Goal: Task Accomplishment & Management: Manage account settings

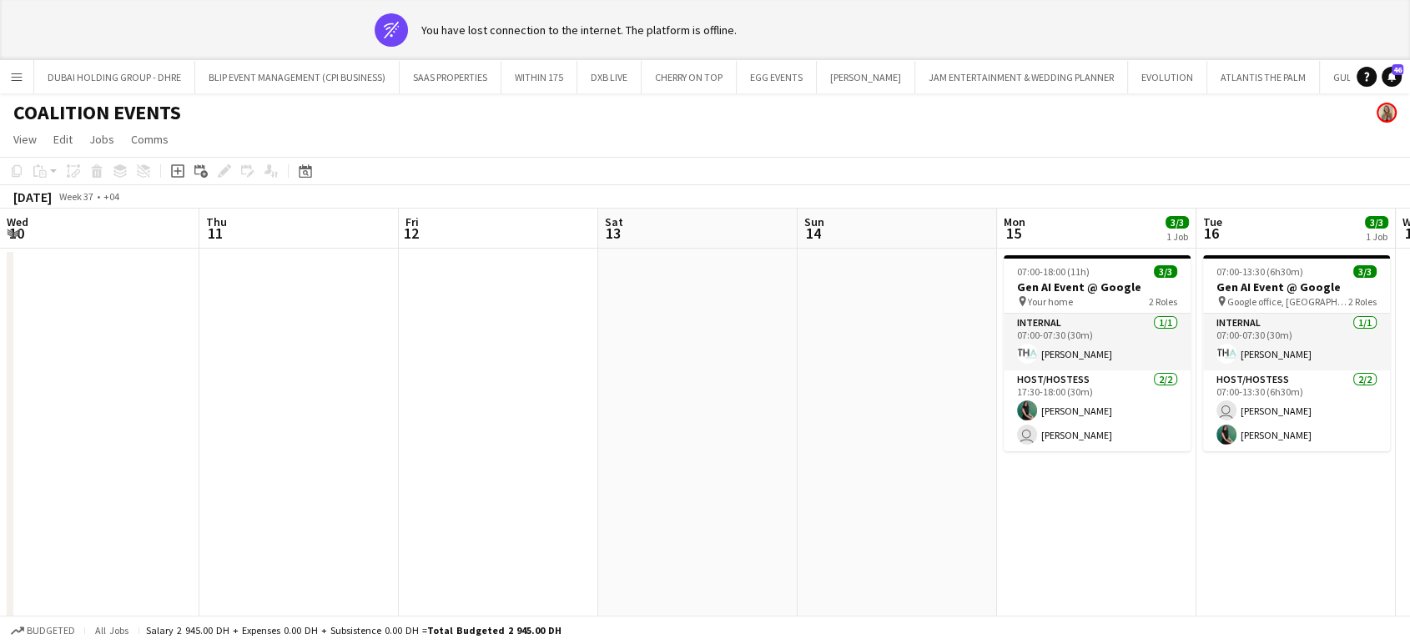
scroll to position [0, 607]
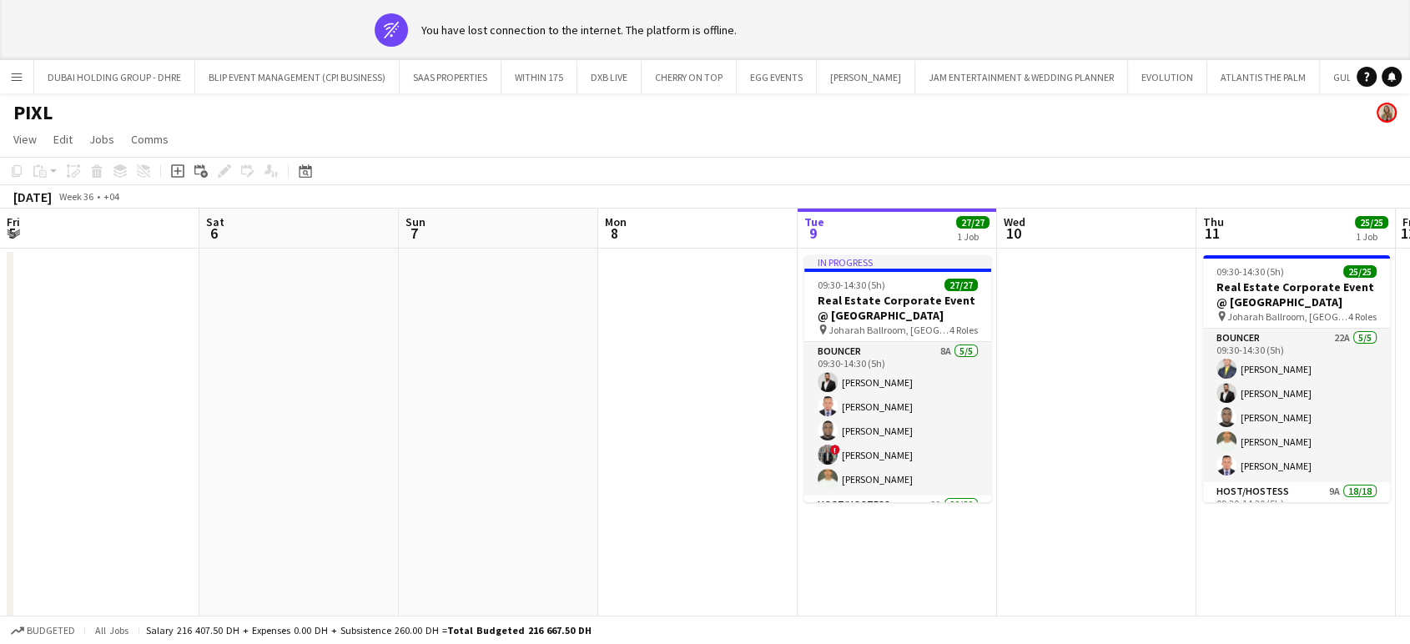
scroll to position [0, 399]
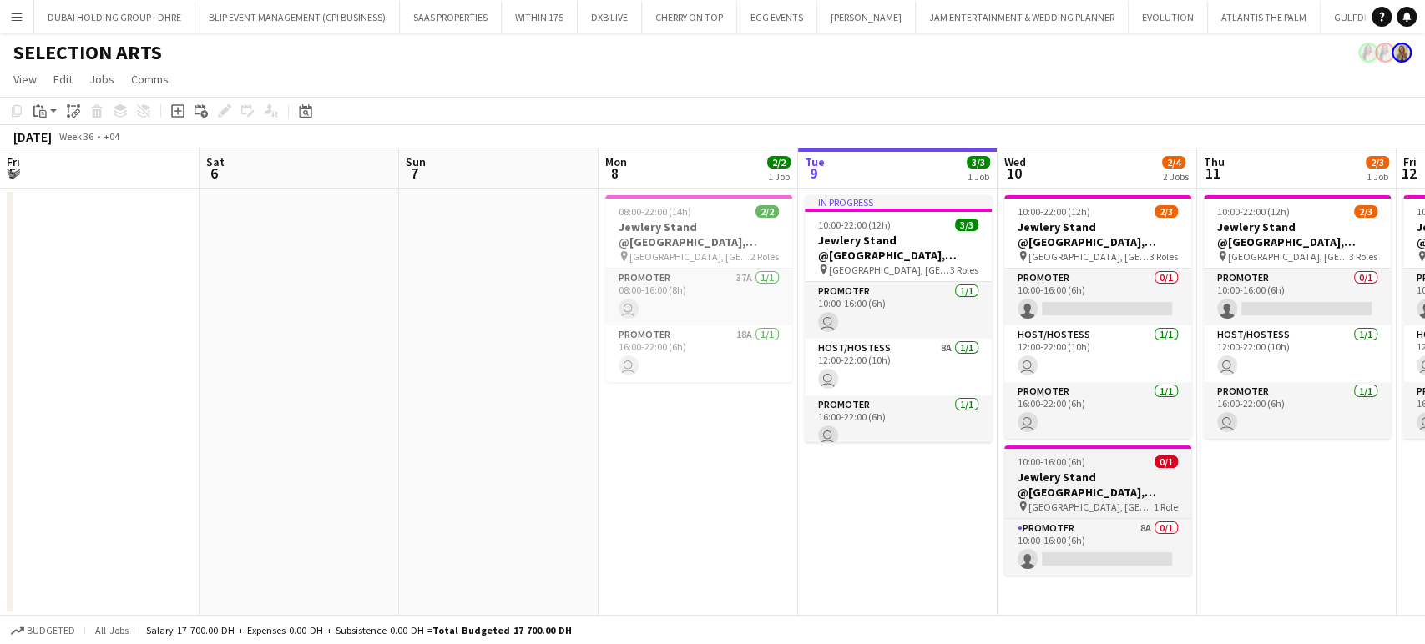
scroll to position [0, 512]
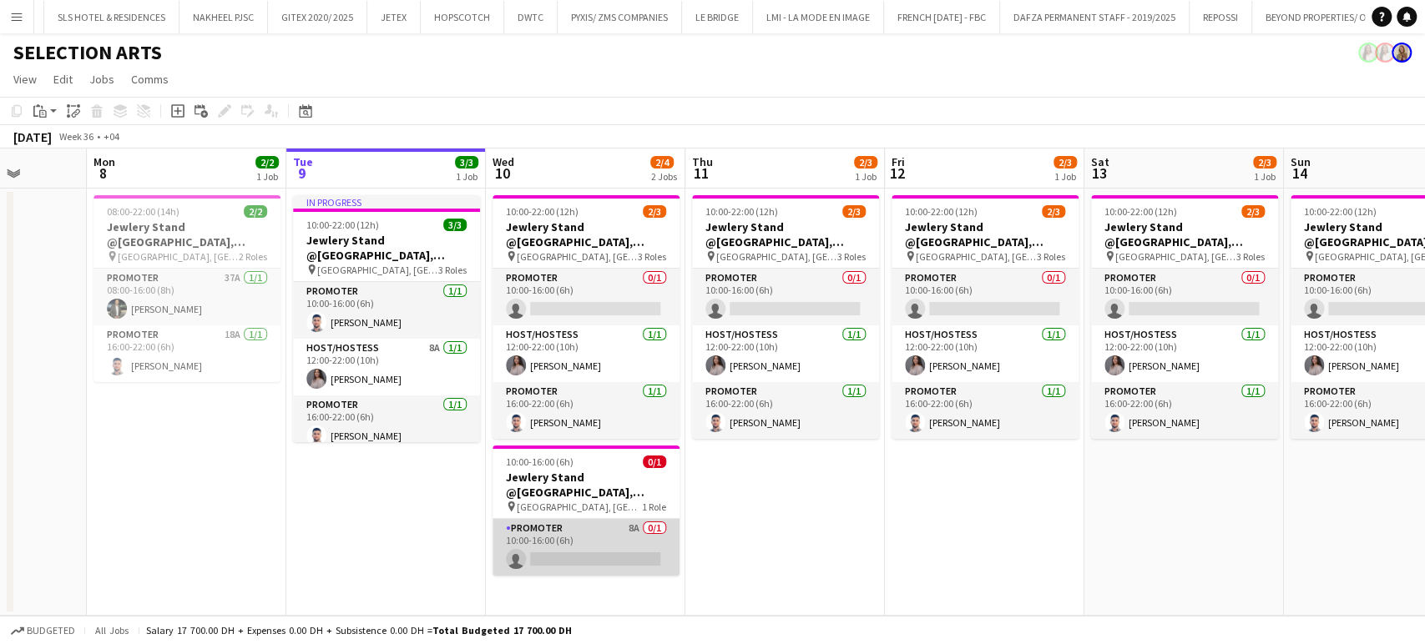
click at [587, 545] on app-card-role "Promoter 8A 0/1 10:00-16:00 (6h) single-neutral-actions" at bounding box center [585, 547] width 187 height 57
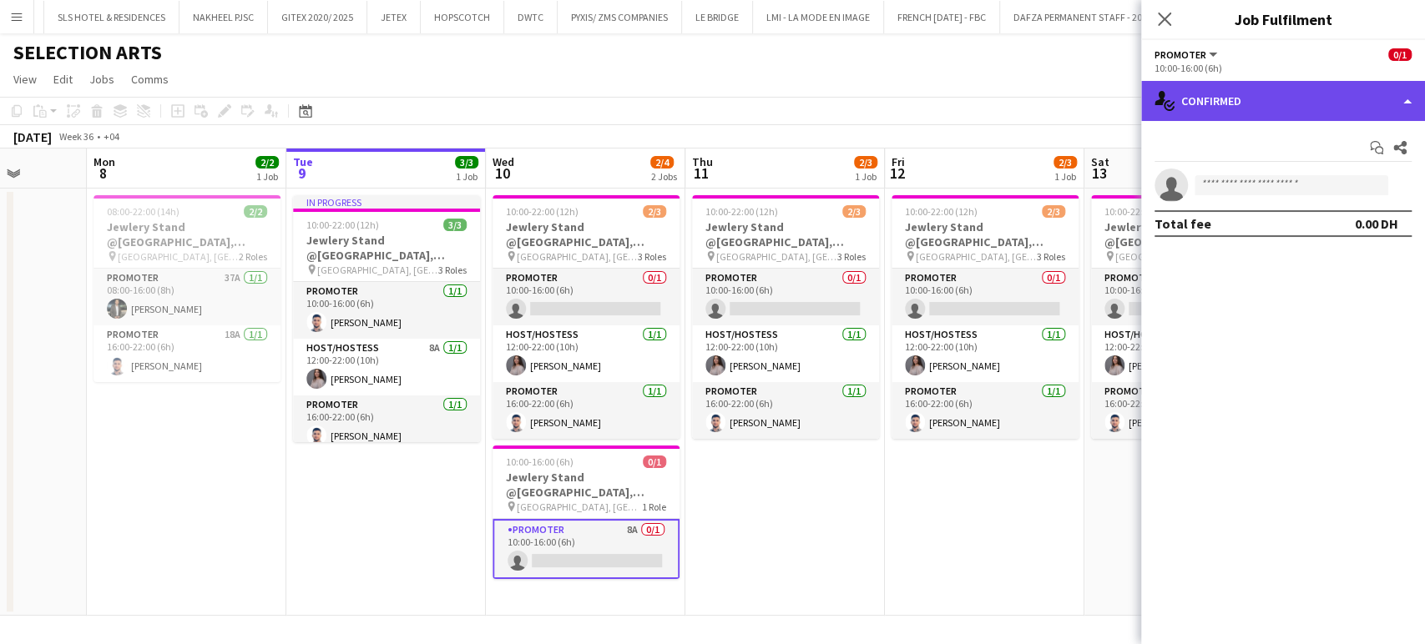
click at [1388, 101] on div "single-neutral-actions-check-2 Confirmed" at bounding box center [1283, 101] width 284 height 40
click at [1397, 86] on div "single-neutral-actions-check-2 Confirmed" at bounding box center [1283, 101] width 284 height 40
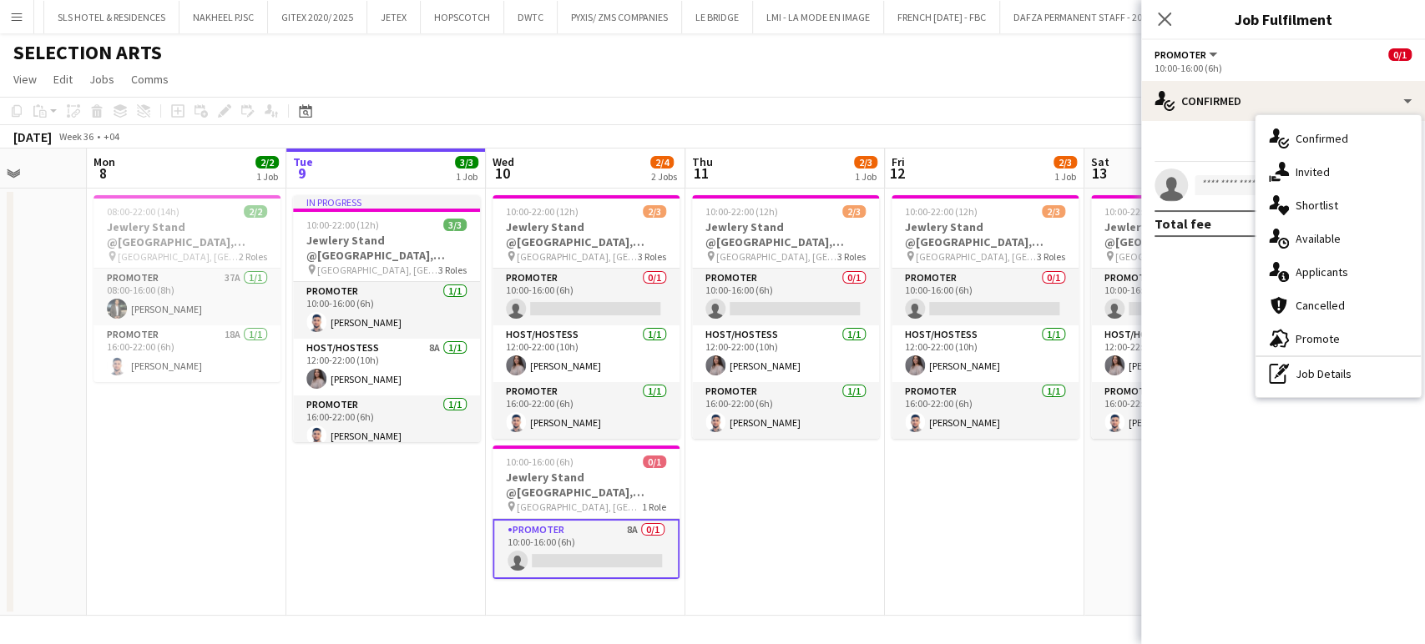
drag, startPoint x: 1335, startPoint y: 270, endPoint x: 1342, endPoint y: 278, distance: 10.7
click at [1334, 270] on span "Applicants" at bounding box center [1321, 272] width 53 height 15
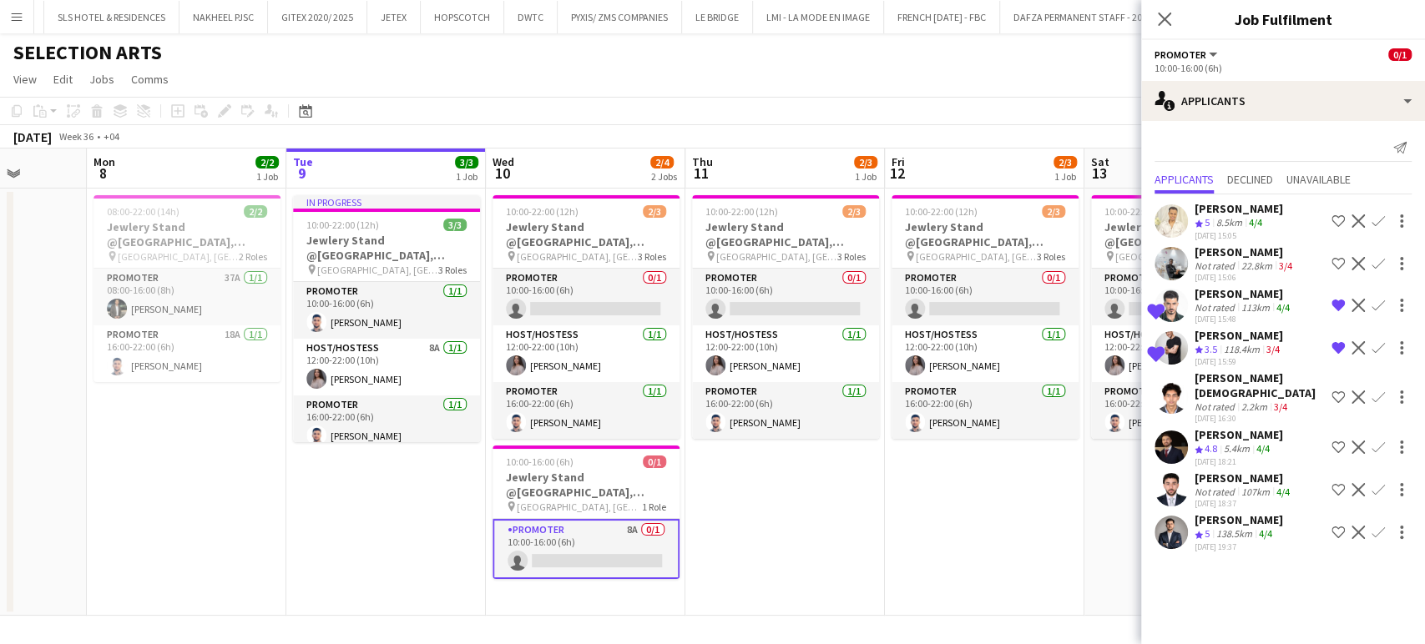
click at [1213, 427] on div "Osama Nour" at bounding box center [1238, 434] width 88 height 15
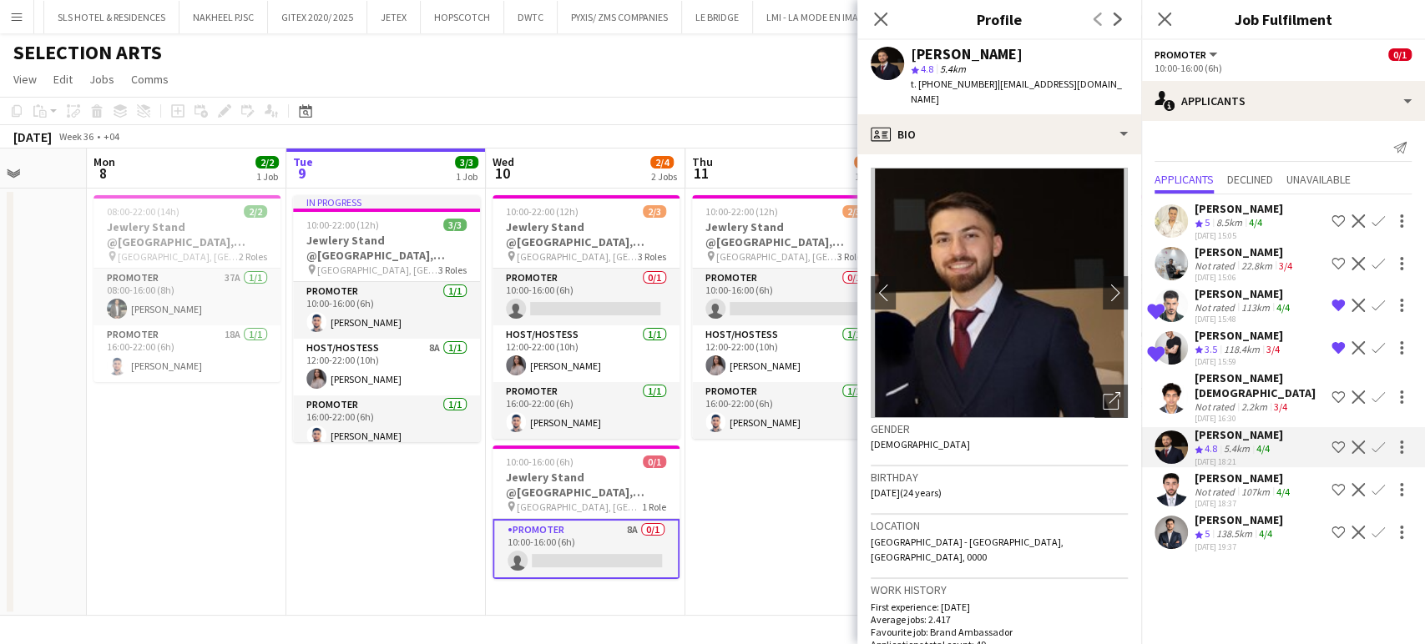
click at [1338, 441] on app-icon "Shortlist crew" at bounding box center [1337, 447] width 13 height 13
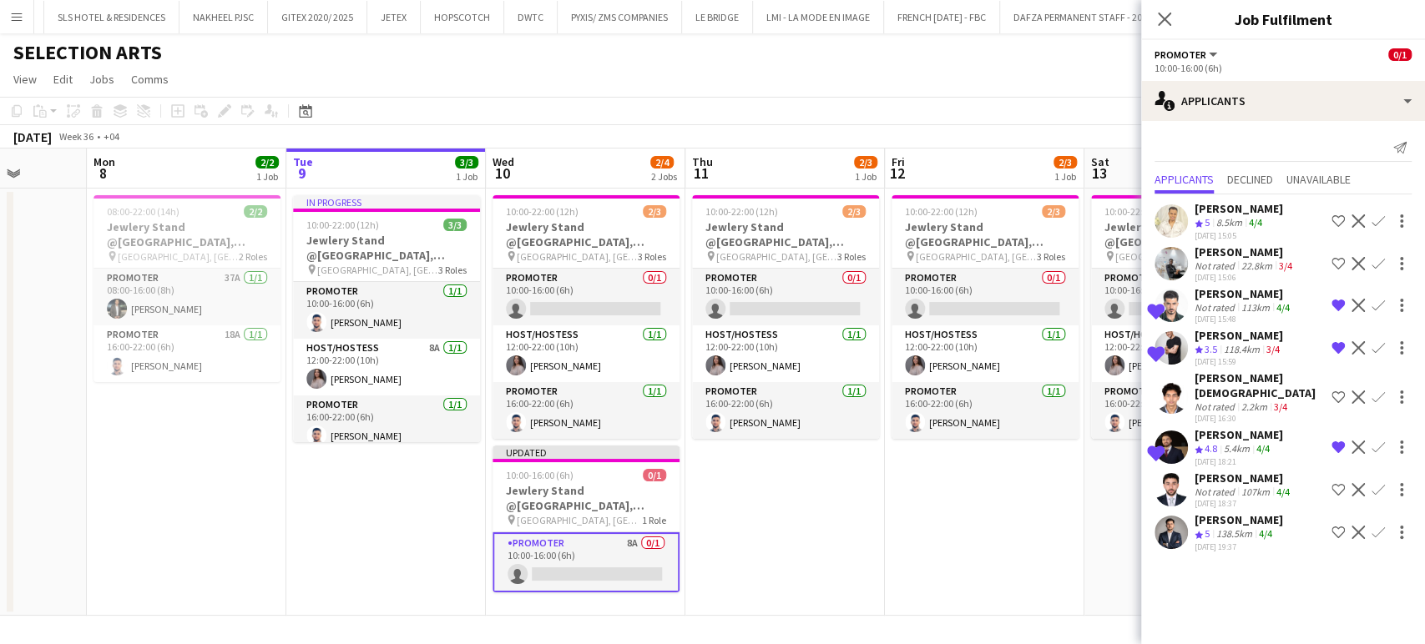
click at [1266, 498] on div "08-09-2025 18:37" at bounding box center [1243, 503] width 98 height 11
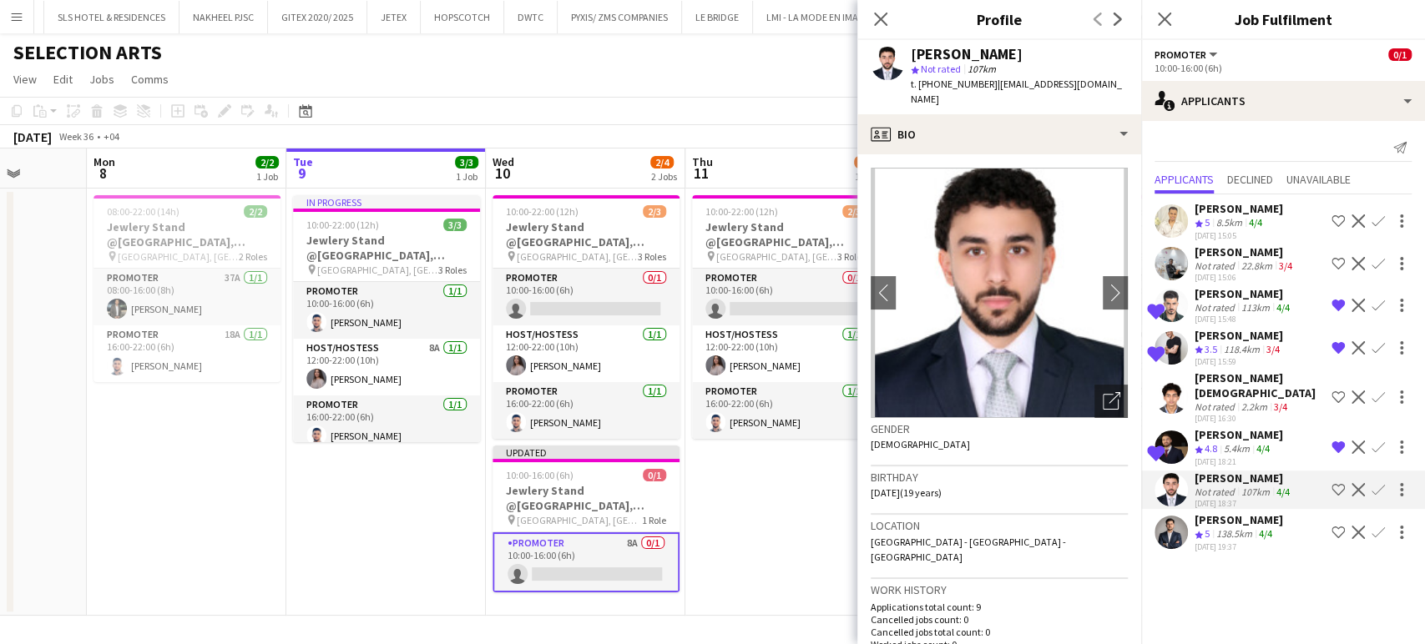
click at [1243, 512] on div "Muhammad shadab Khan" at bounding box center [1238, 519] width 88 height 15
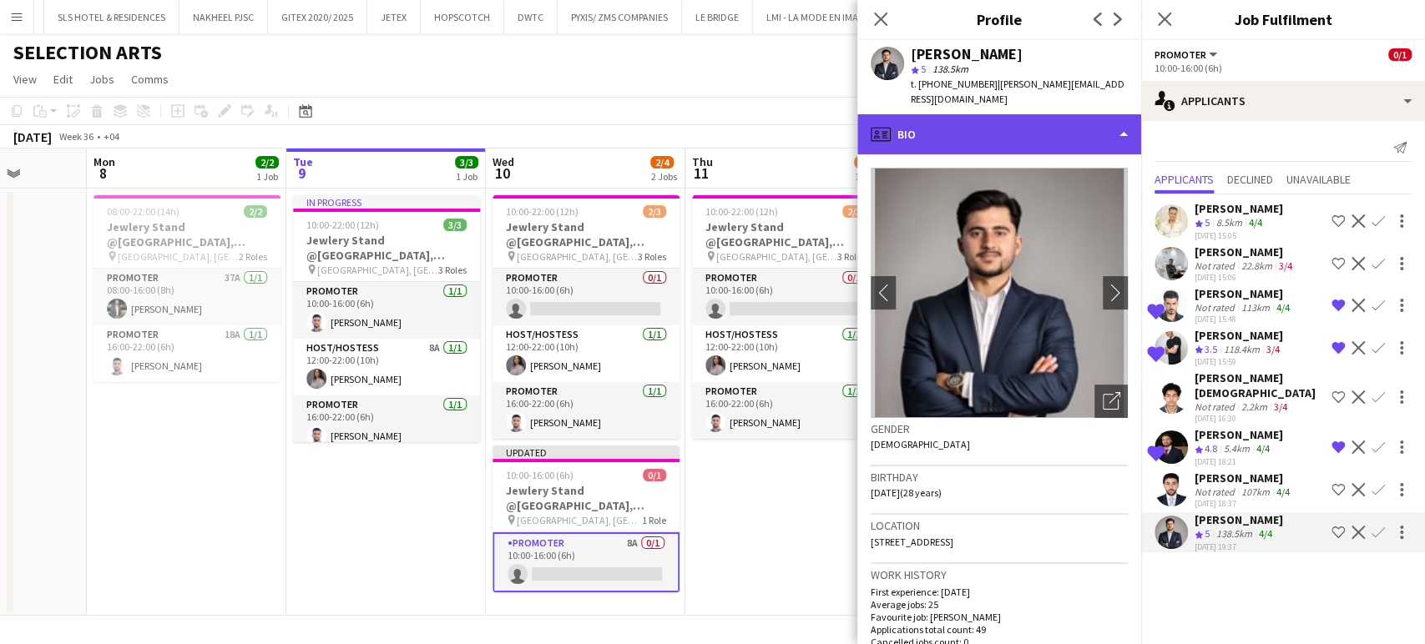
click at [1087, 114] on div "profile Bio" at bounding box center [999, 134] width 284 height 40
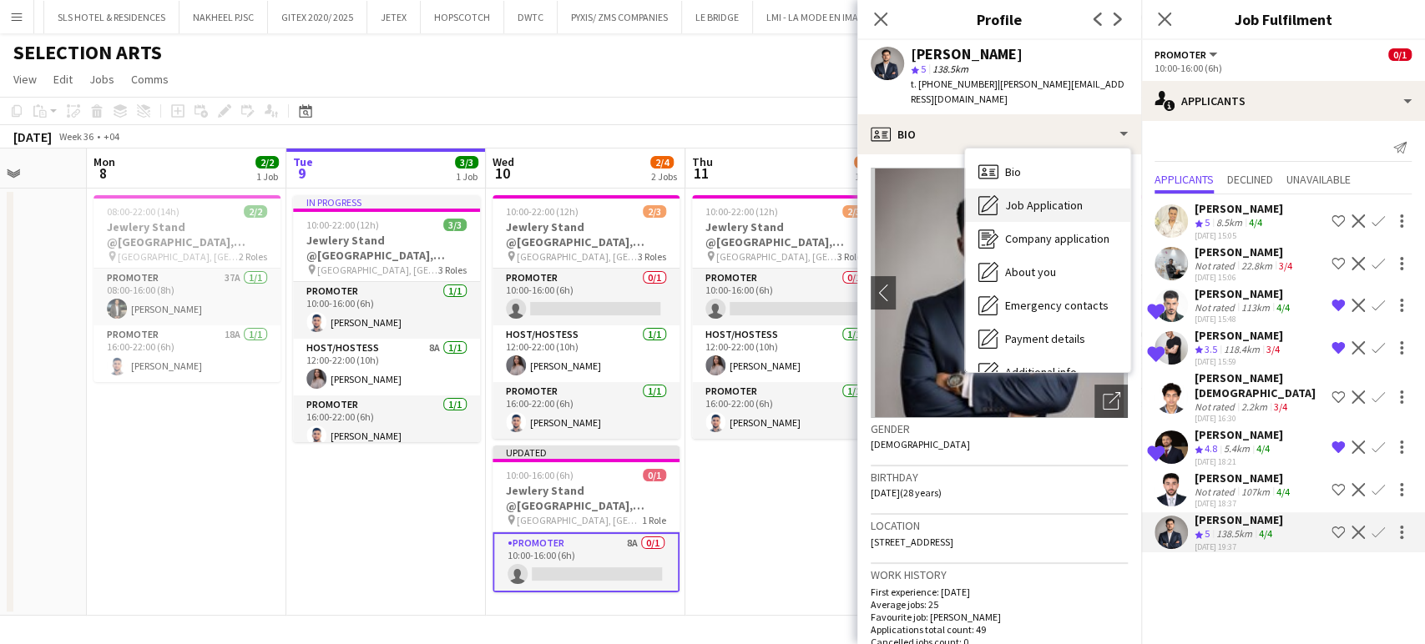
click at [1058, 189] on div "Job Application Job Application" at bounding box center [1047, 205] width 165 height 33
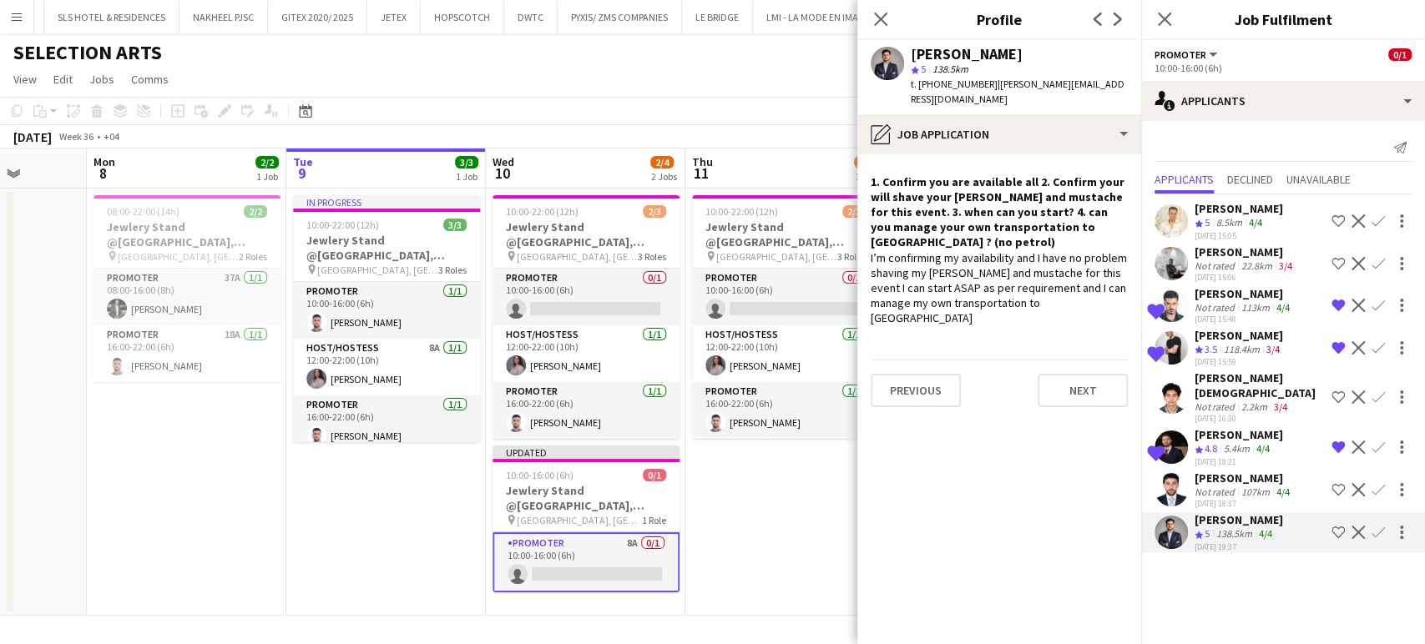
click at [1272, 471] on div "Sameer Al Mofleh" at bounding box center [1243, 478] width 98 height 15
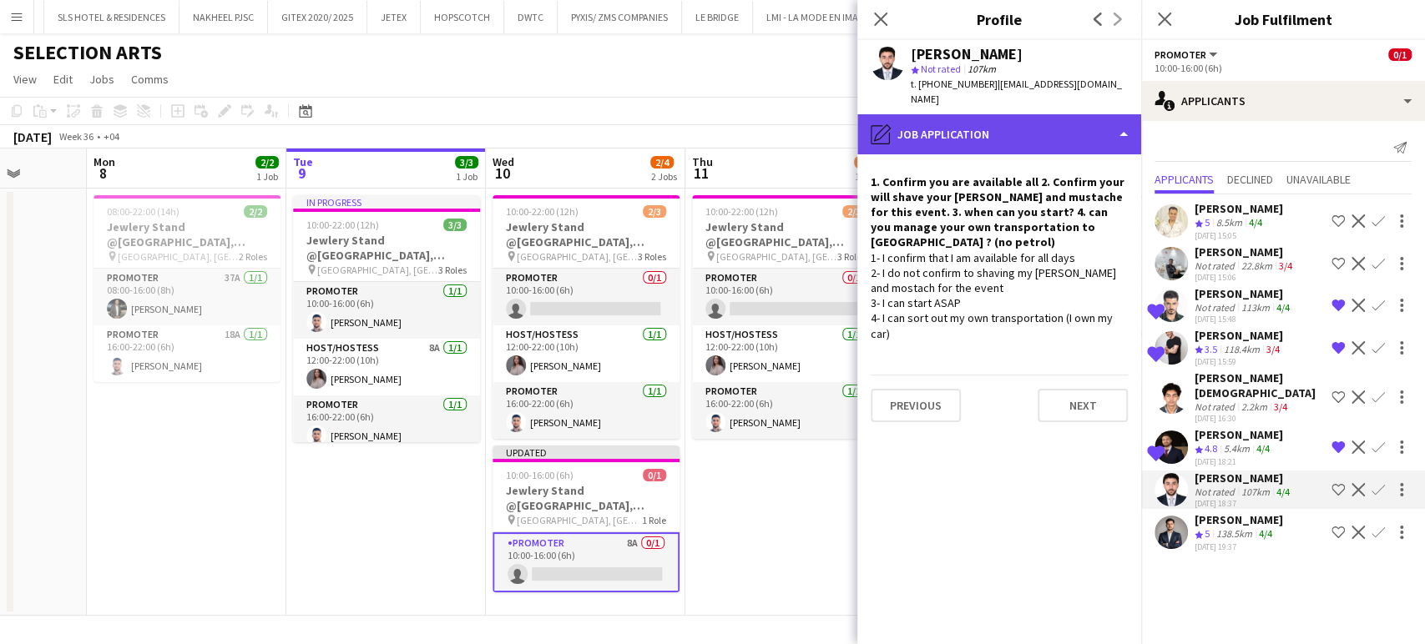
click at [1052, 114] on div "pencil4 Job Application" at bounding box center [999, 134] width 284 height 40
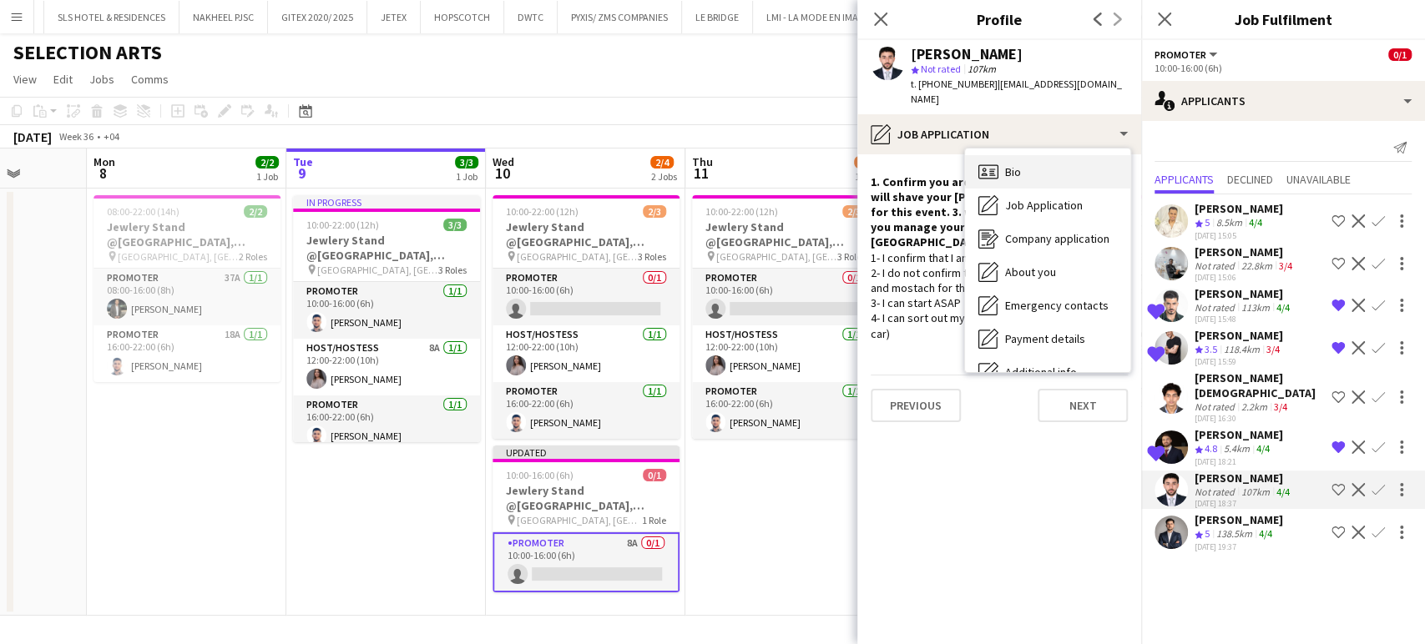
click at [1035, 158] on div "Bio Bio" at bounding box center [1047, 171] width 165 height 33
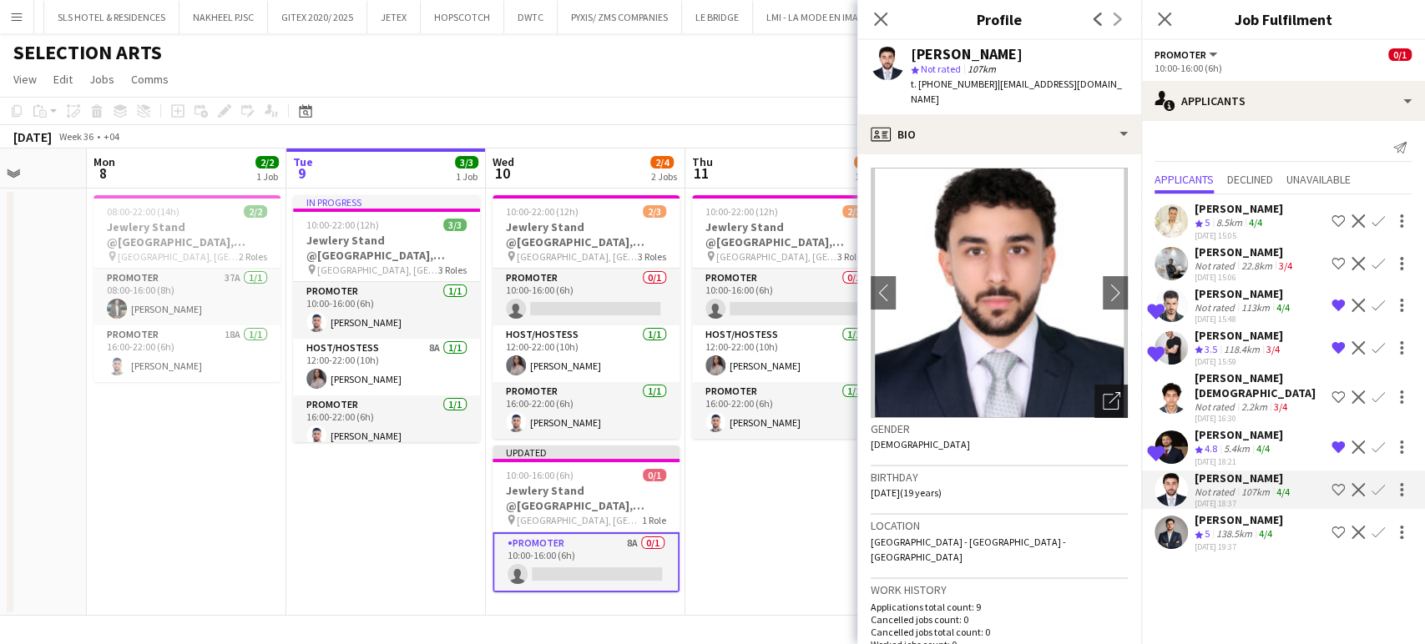
click at [1103, 392] on icon "Open photos pop-in" at bounding box center [1111, 401] width 18 height 18
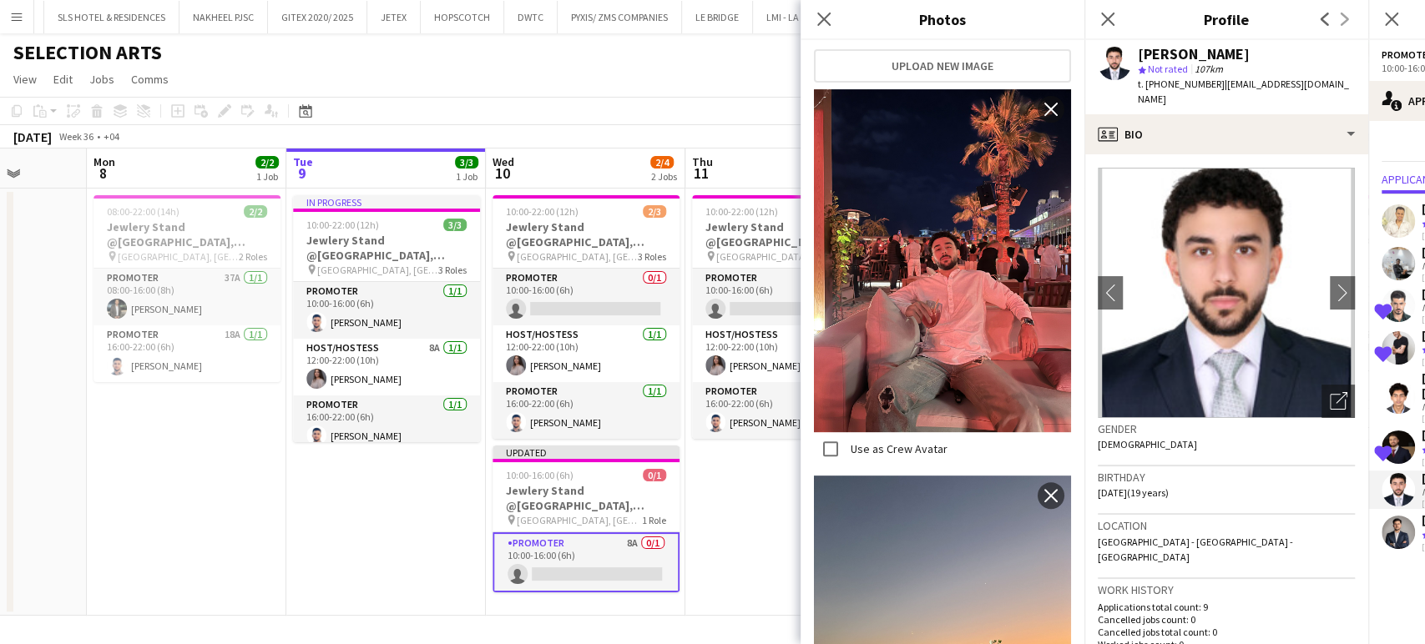
scroll to position [200, 0]
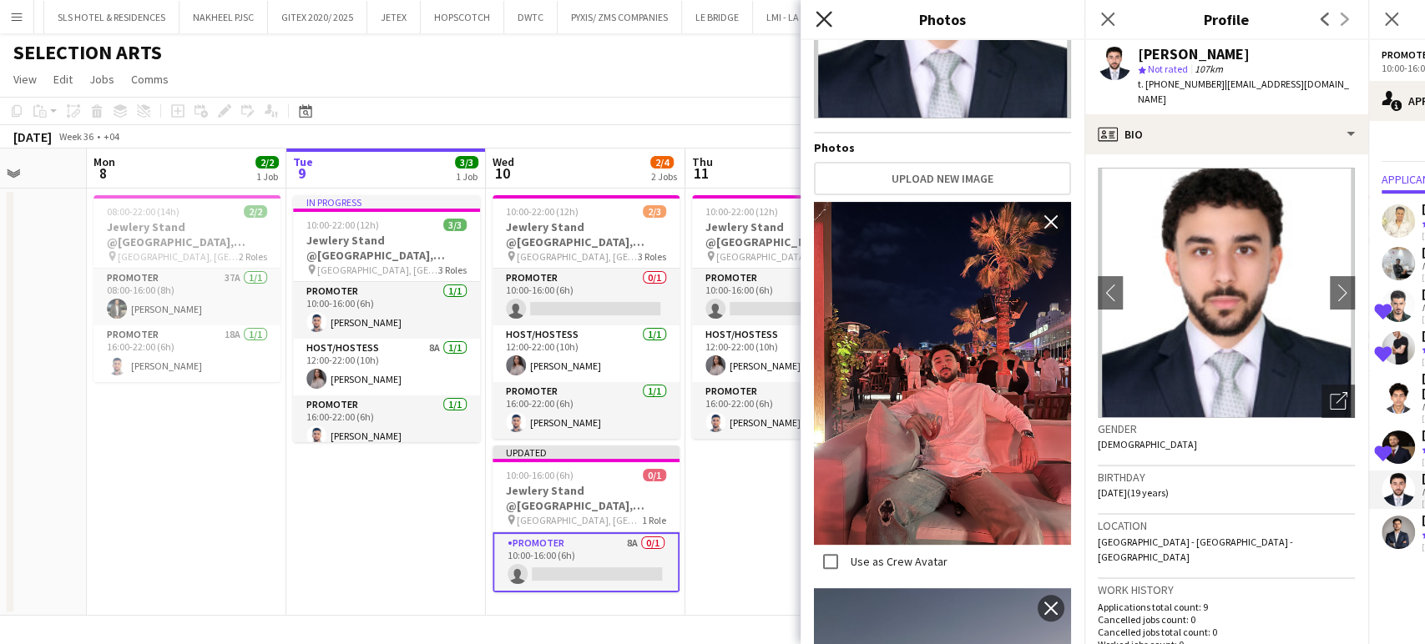
click at [821, 16] on icon at bounding box center [823, 19] width 16 height 16
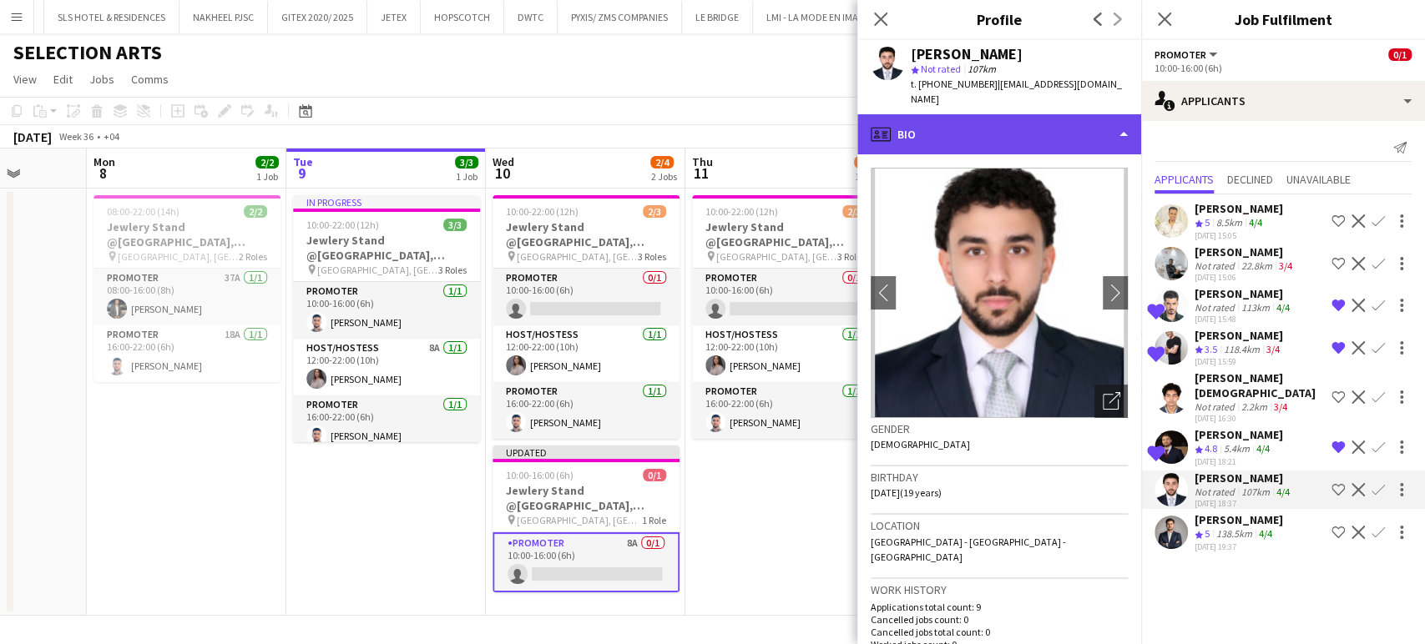
click at [1086, 124] on div "profile Bio" at bounding box center [999, 134] width 284 height 40
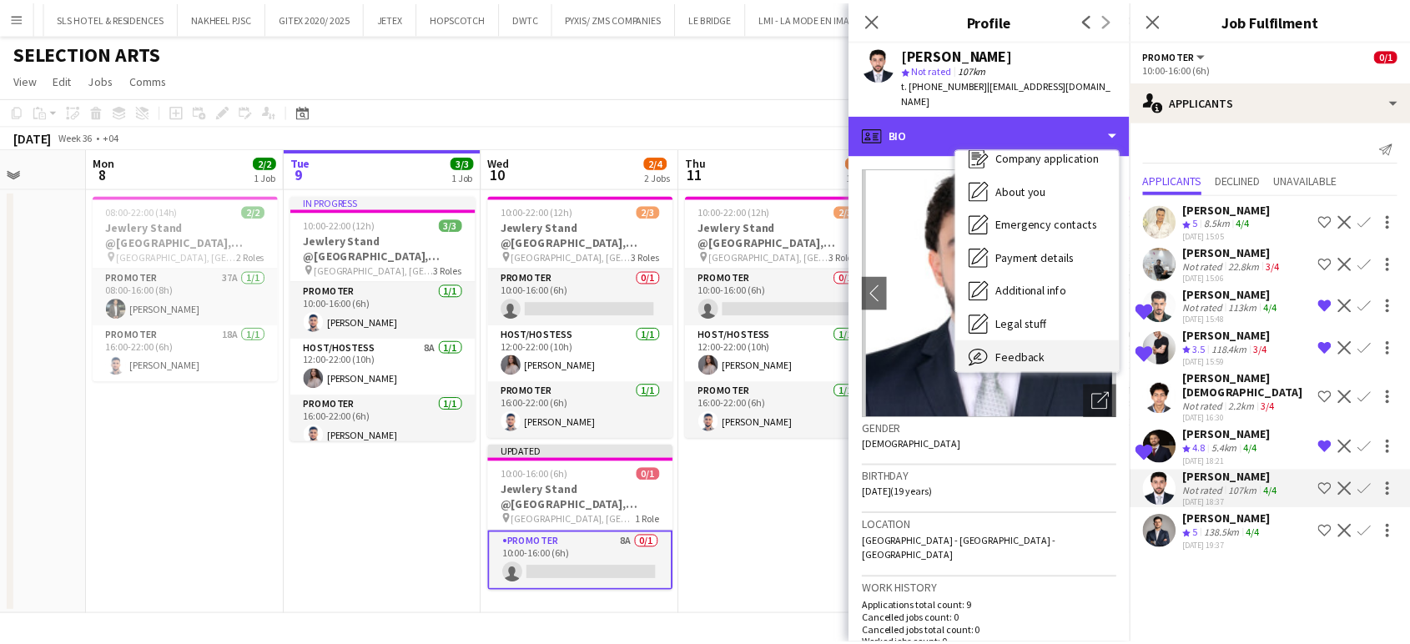
scroll to position [123, 0]
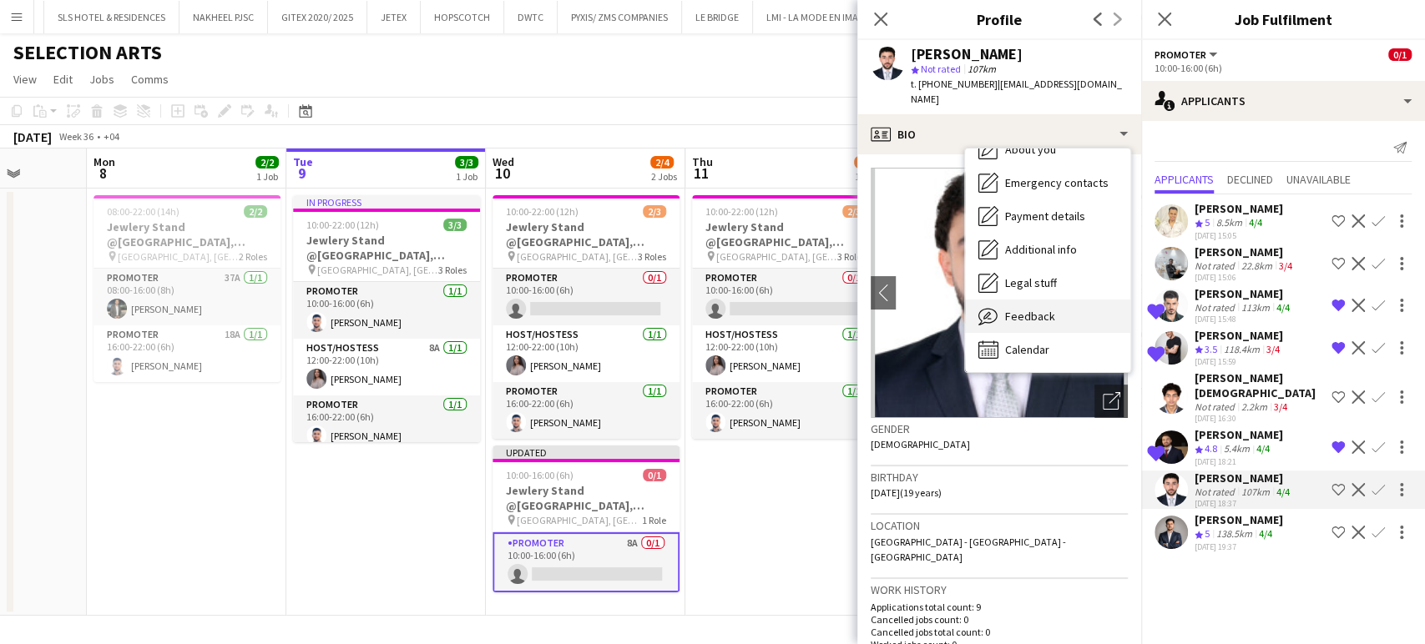
click at [1031, 309] on span "Feedback" at bounding box center [1030, 316] width 50 height 15
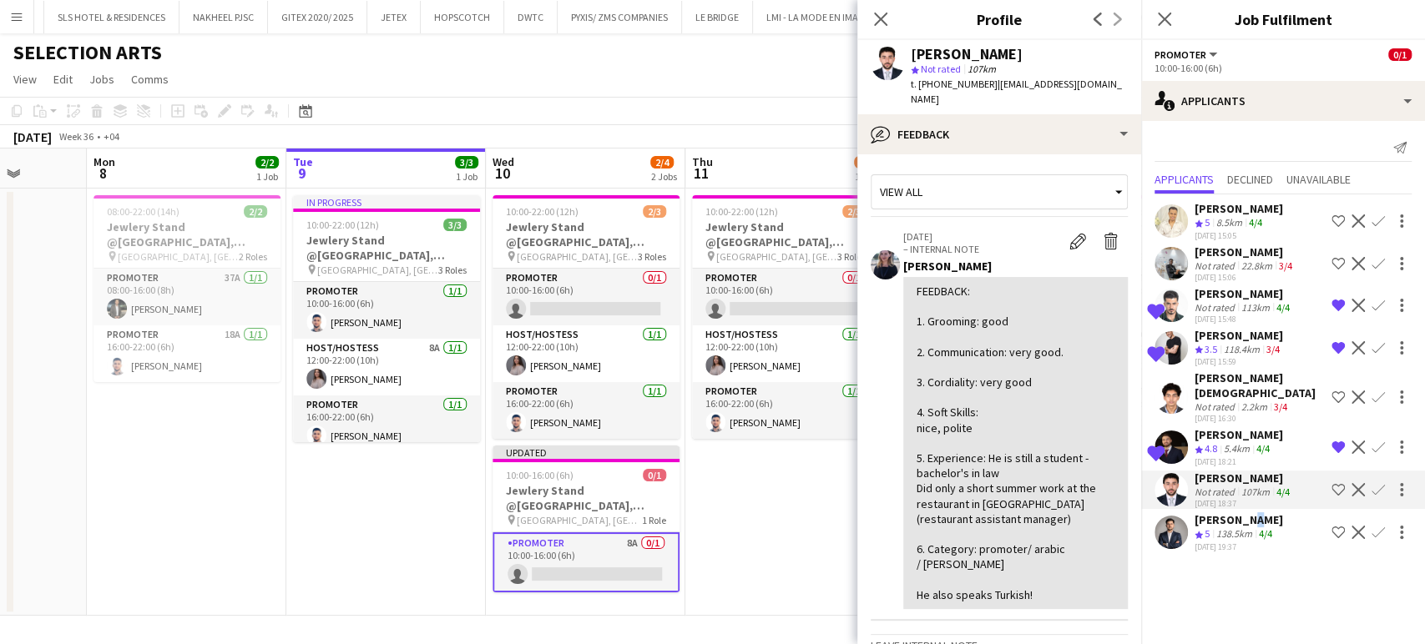
click at [1255, 512] on div "Muhammad shadab Khan" at bounding box center [1238, 519] width 88 height 15
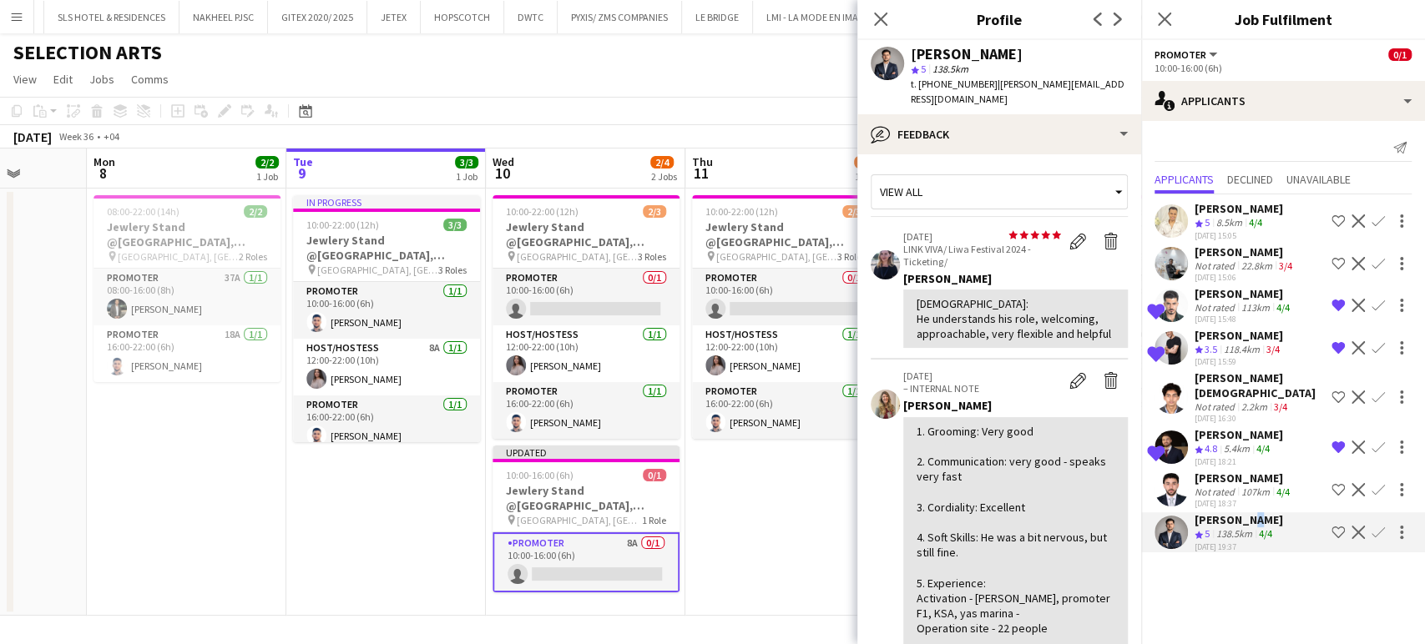
click at [1338, 526] on app-icon "Shortlist crew" at bounding box center [1337, 532] width 13 height 13
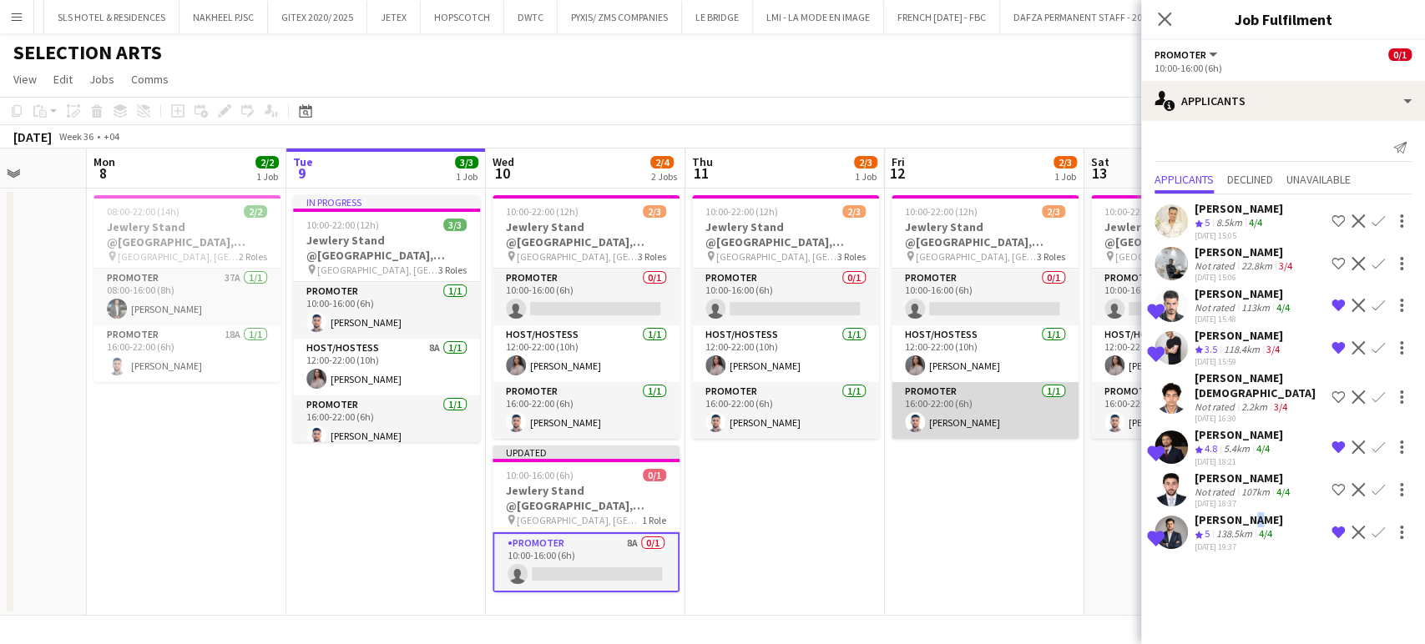
click at [891, 434] on app-card-role "Promoter 1/1 16:00-22:00 (6h) Omar Sulaiman" at bounding box center [984, 410] width 187 height 57
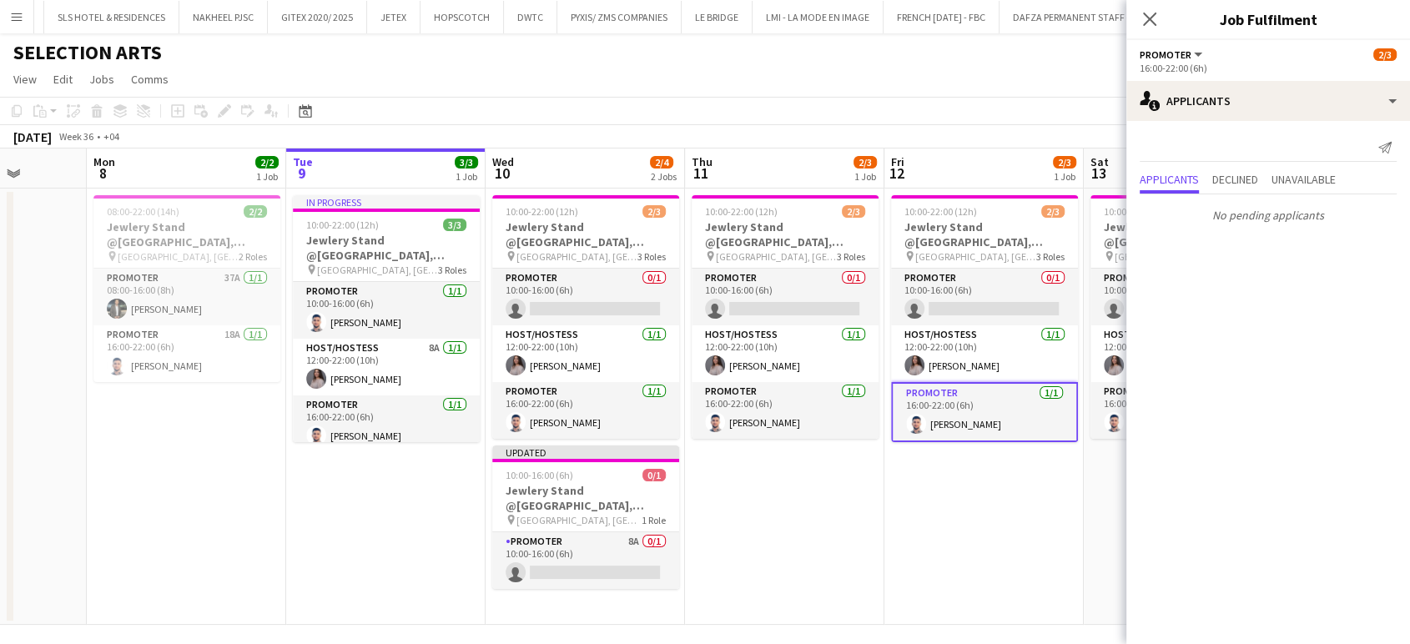
click at [1026, 88] on app-page-menu "View Day view expanded Day view collapsed Month view Date picker Jump to today …" at bounding box center [705, 81] width 1410 height 32
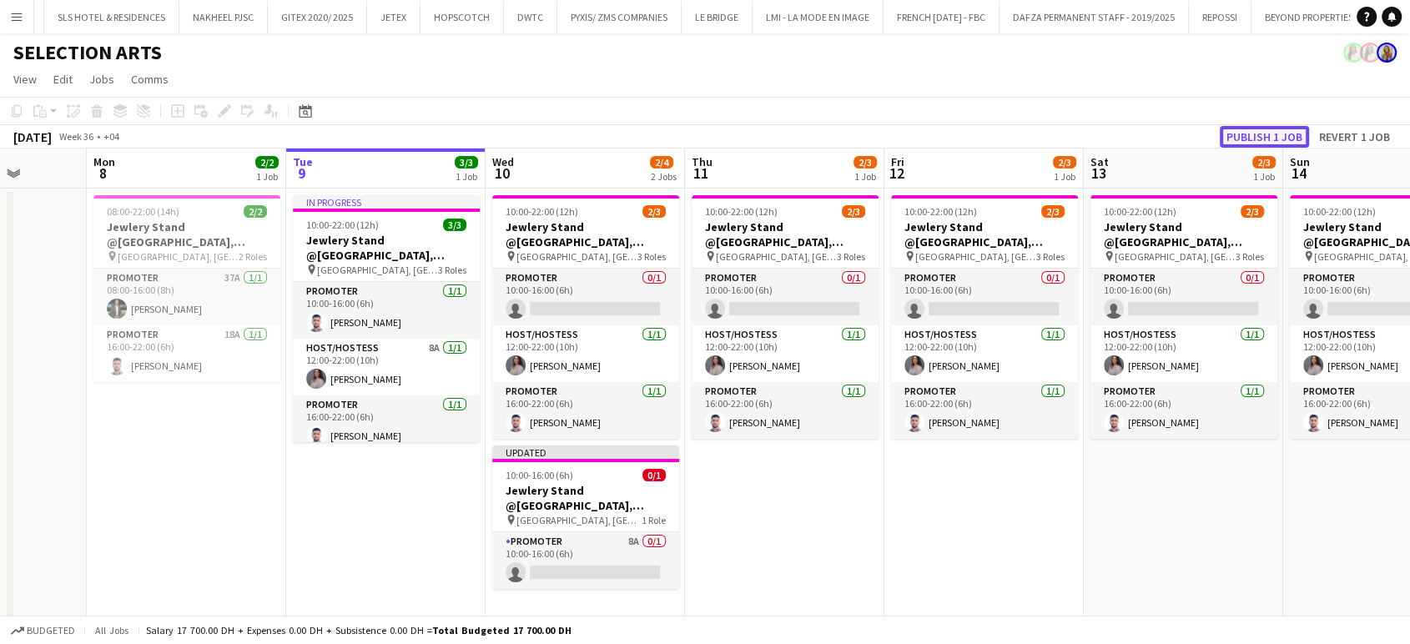
click at [1291, 135] on button "Publish 1 job" at bounding box center [1264, 137] width 89 height 22
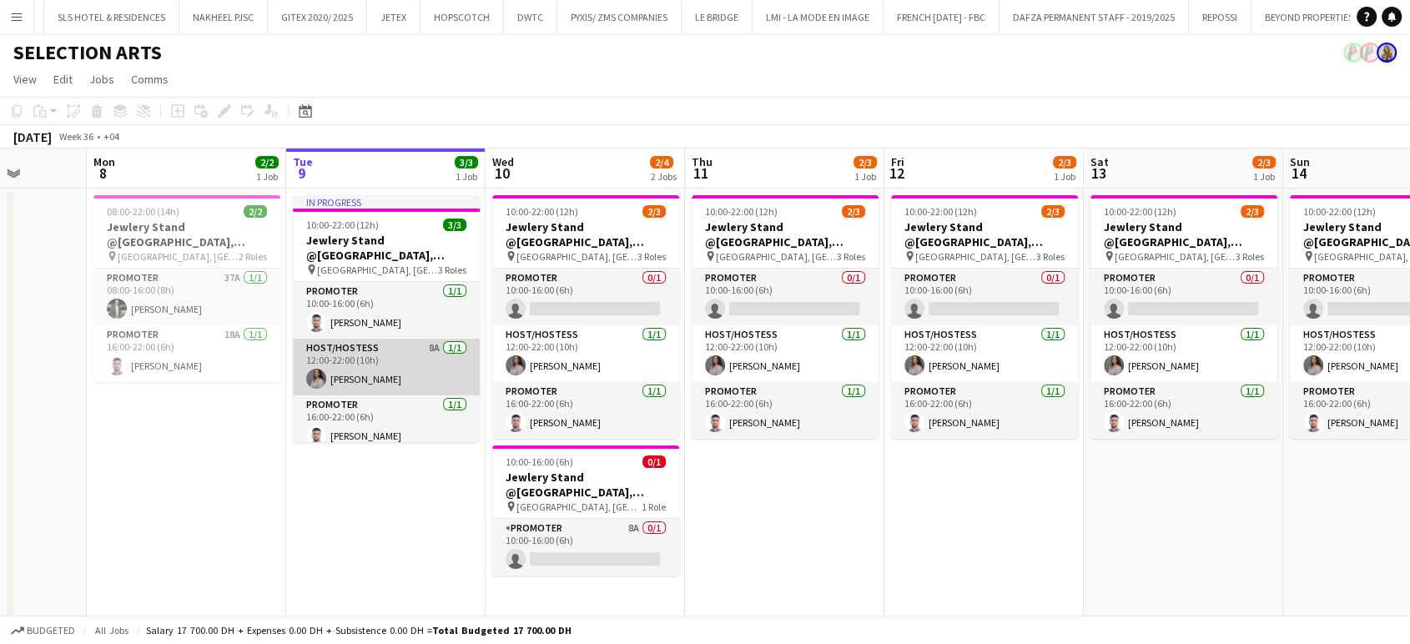
scroll to position [9, 0]
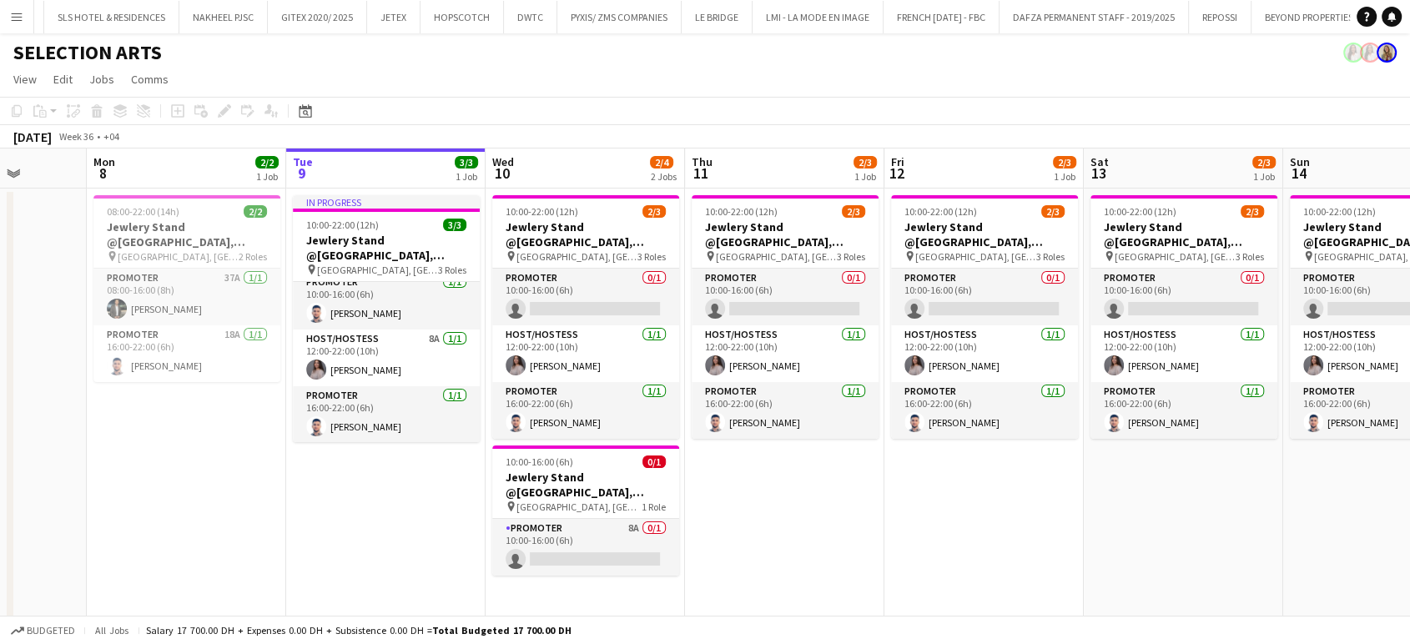
click at [899, 530] on app-date-cell "10:00-22:00 (12h) 2/3 Jewlery Stand @Galleria Mall, Abu Dhabi pin Galleria Mall…" at bounding box center [984, 407] width 199 height 436
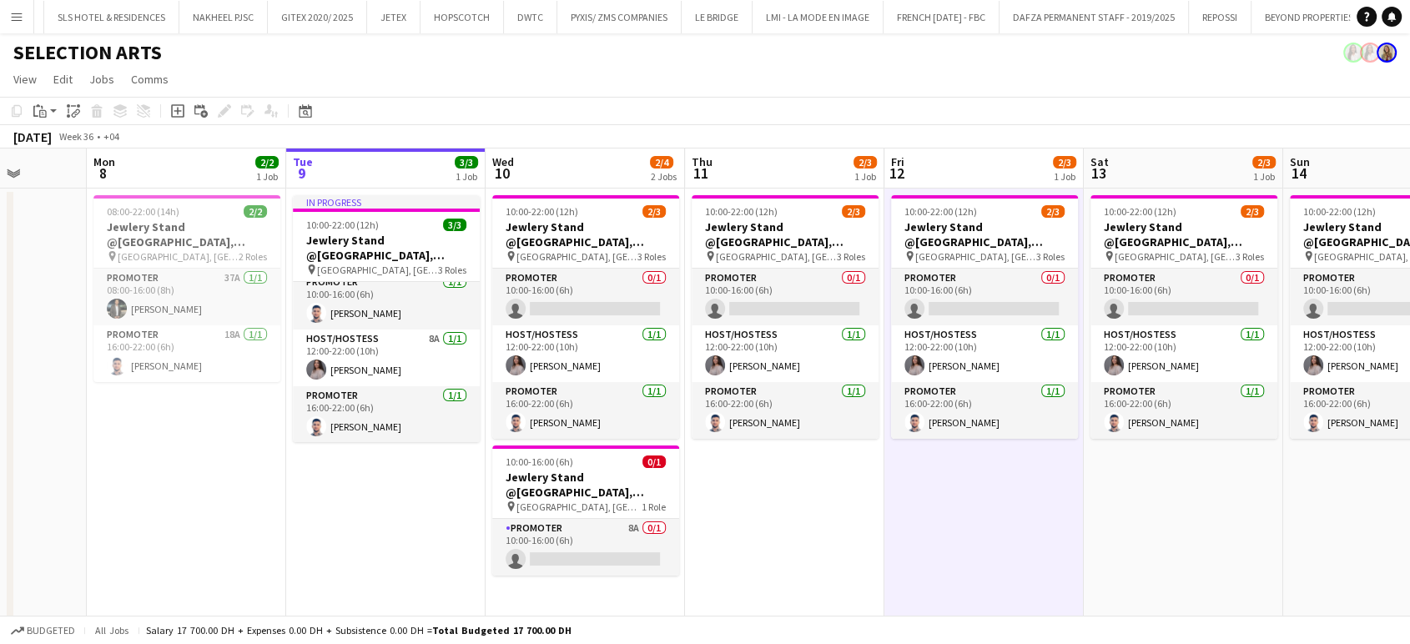
click at [780, 511] on app-date-cell "10:00-22:00 (12h) 2/3 Jewlery Stand @Galleria Mall, Abu Dhabi pin Galleria Mall…" at bounding box center [784, 407] width 199 height 436
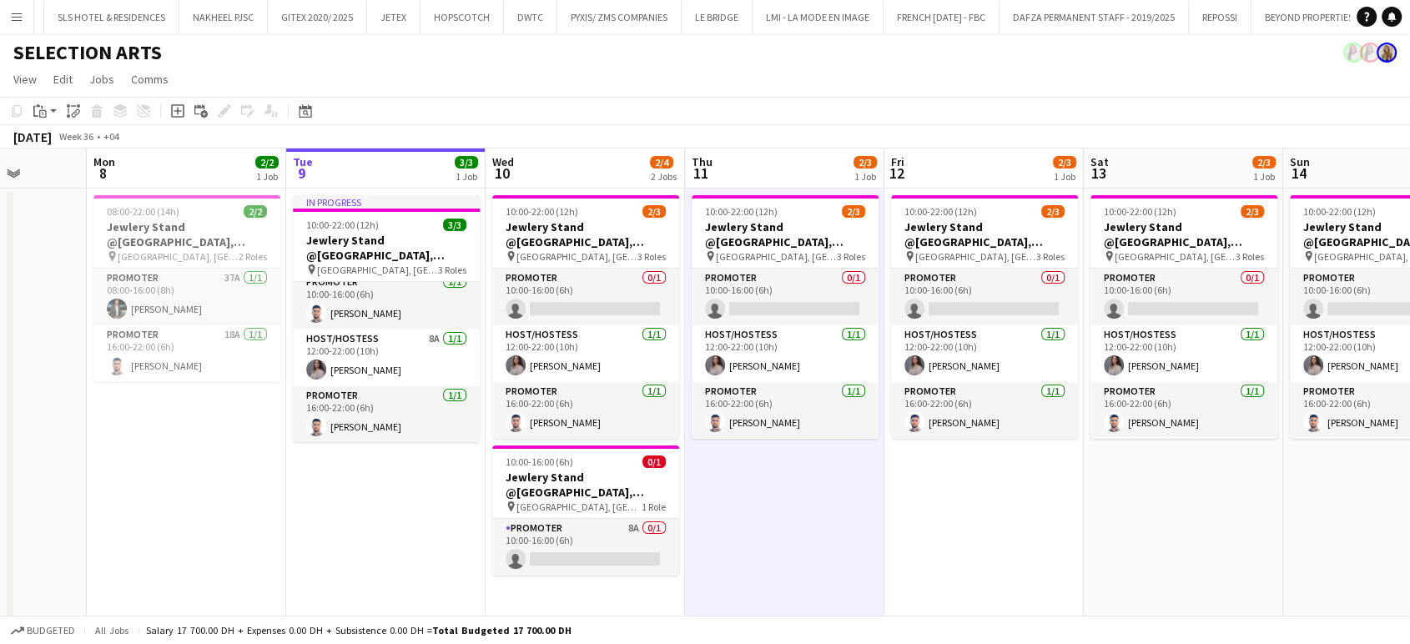
click at [879, 501] on app-date-cell "10:00-22:00 (12h) 2/3 Jewlery Stand @Galleria Mall, Abu Dhabi pin Galleria Mall…" at bounding box center [784, 407] width 199 height 436
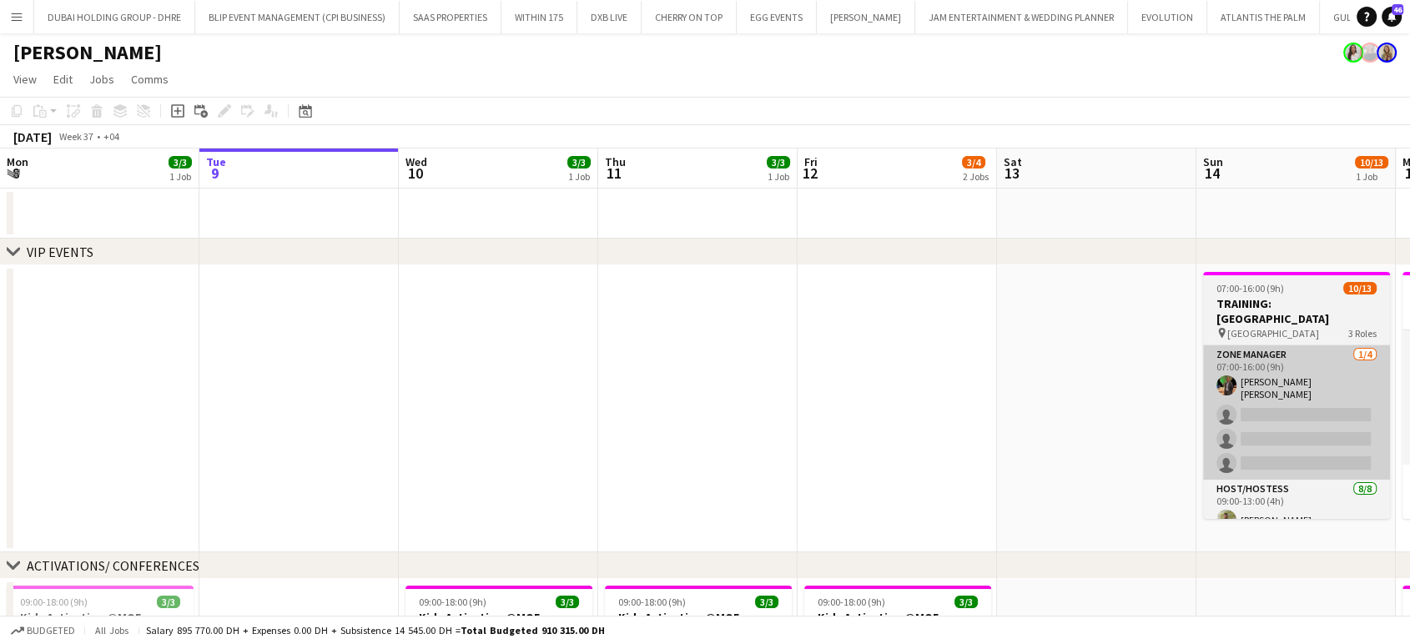
scroll to position [0, 394]
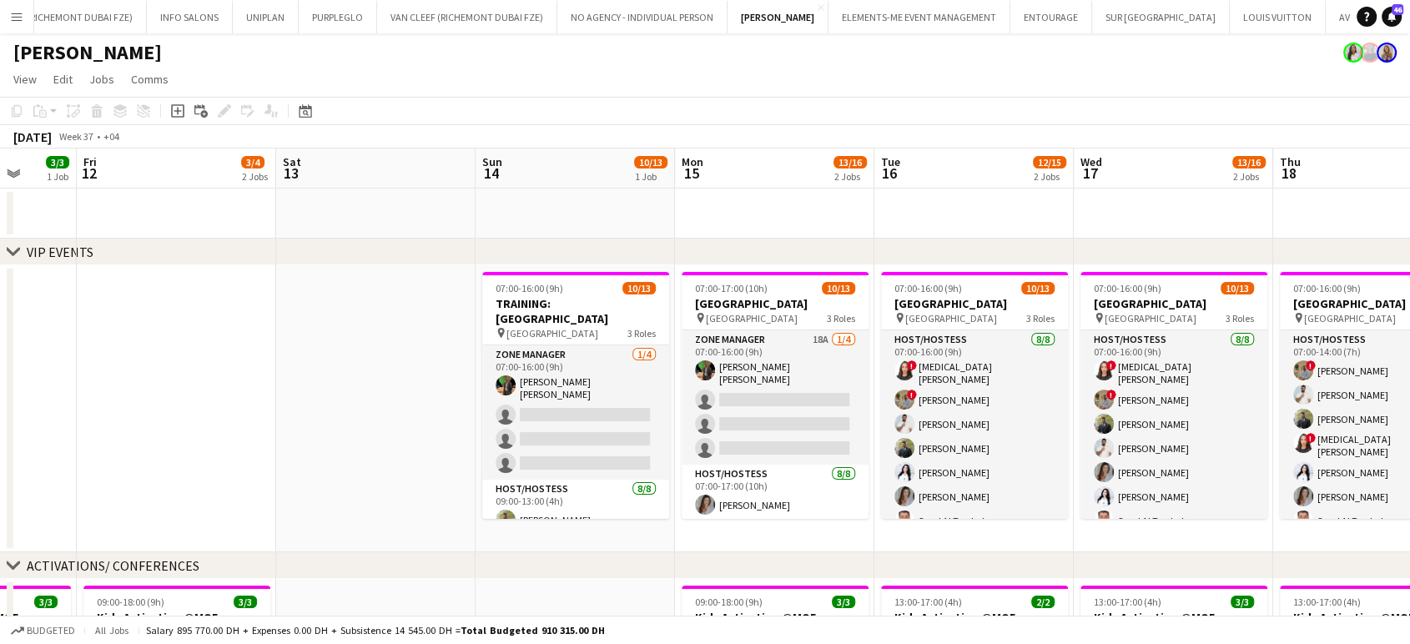
drag, startPoint x: 814, startPoint y: 353, endPoint x: 397, endPoint y: 299, distance: 420.0
click at [397, 299] on app-calendar-viewport "Mon 8 3/3 1 Job Tue 9 Wed 10 3/3 1 Job Thu 11 3/3 1 Job Fri 12 3/4 2 Jobs Sat 1…" at bounding box center [705, 652] width 1410 height 1007
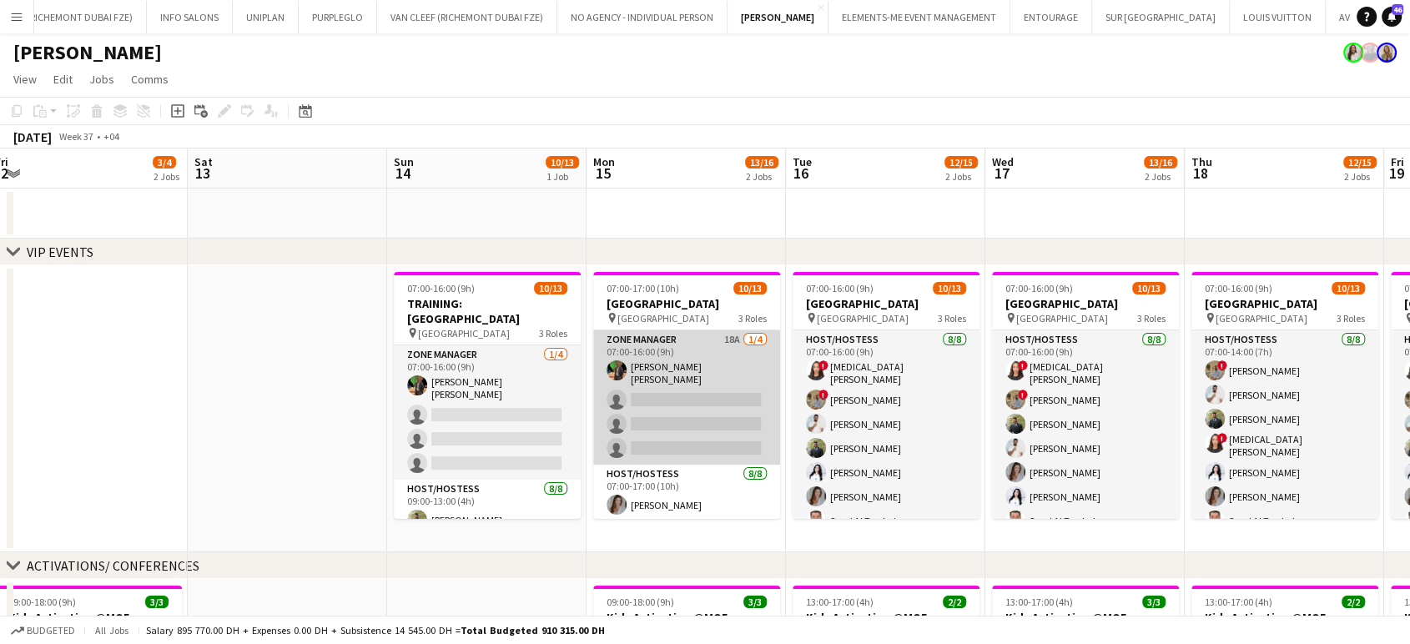
click at [728, 381] on app-card-role "Zone Manager 18A [DATE] 07:00-16:00 (9h) [PERSON_NAME] [PERSON_NAME] single-neu…" at bounding box center [686, 397] width 187 height 134
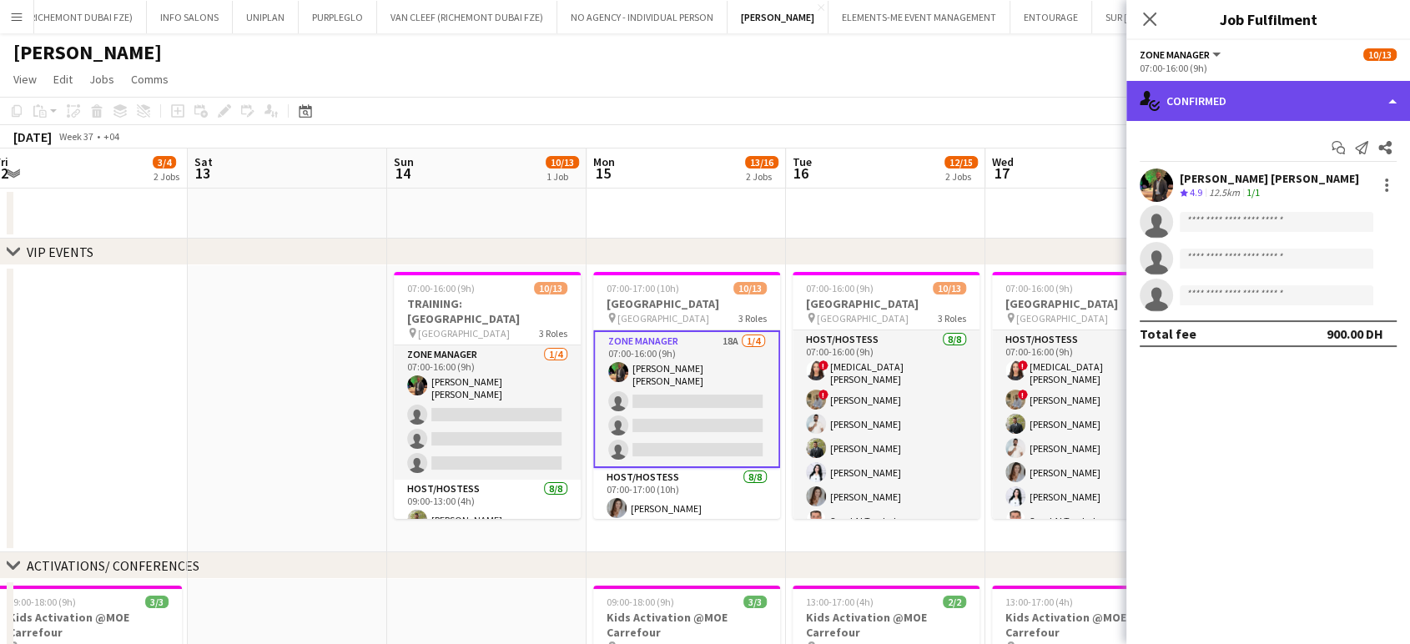
click at [1380, 93] on div "single-neutral-actions-check-2 Confirmed" at bounding box center [1269, 101] width 284 height 40
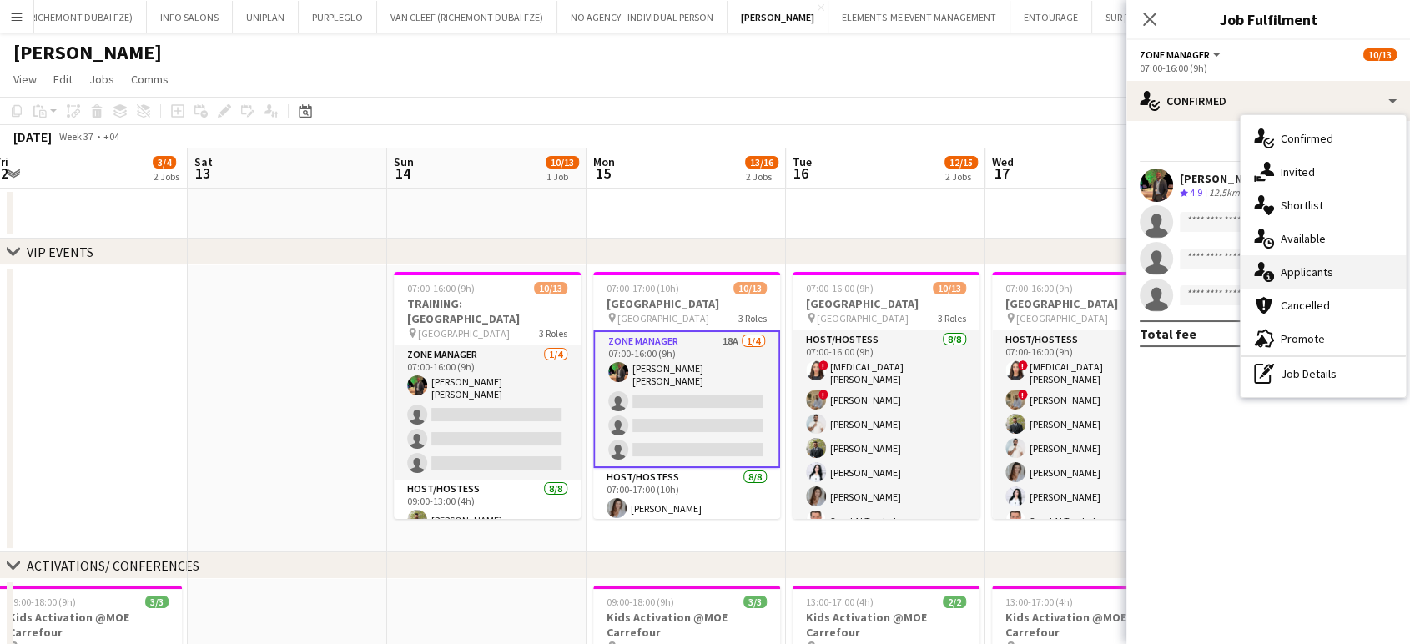
click at [1342, 279] on div "single-neutral-actions-information Applicants" at bounding box center [1323, 271] width 165 height 33
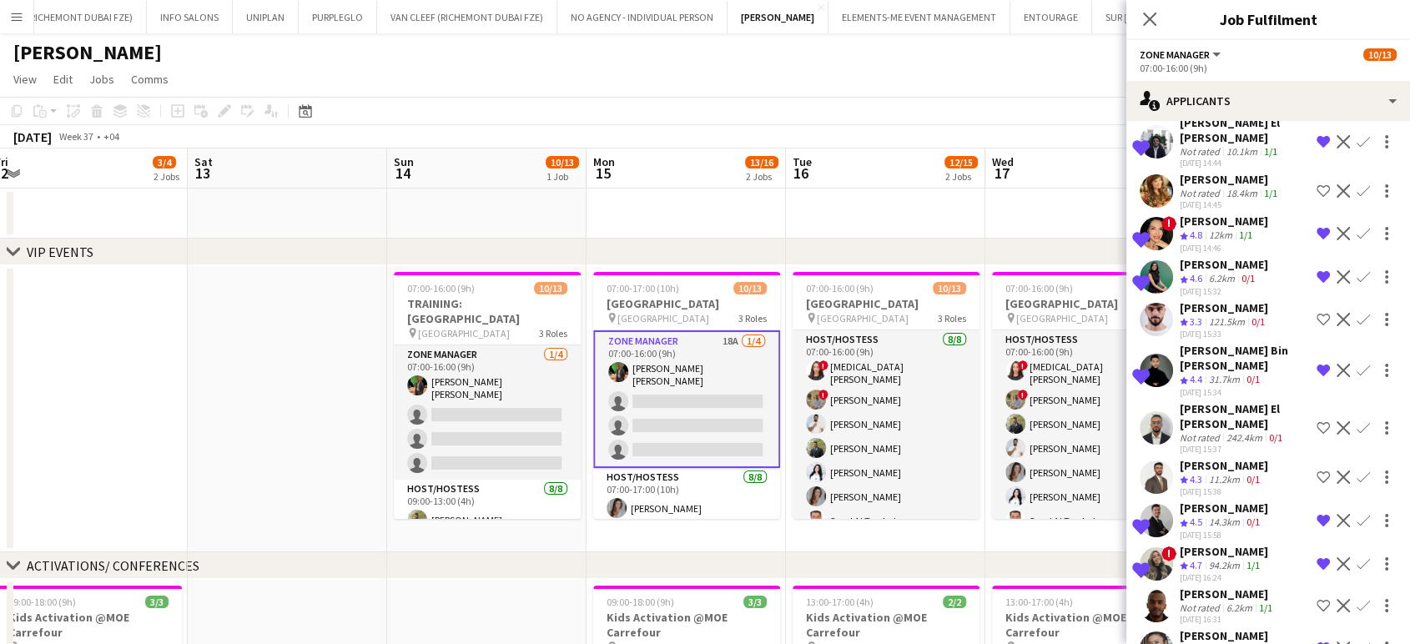
scroll to position [296, 0]
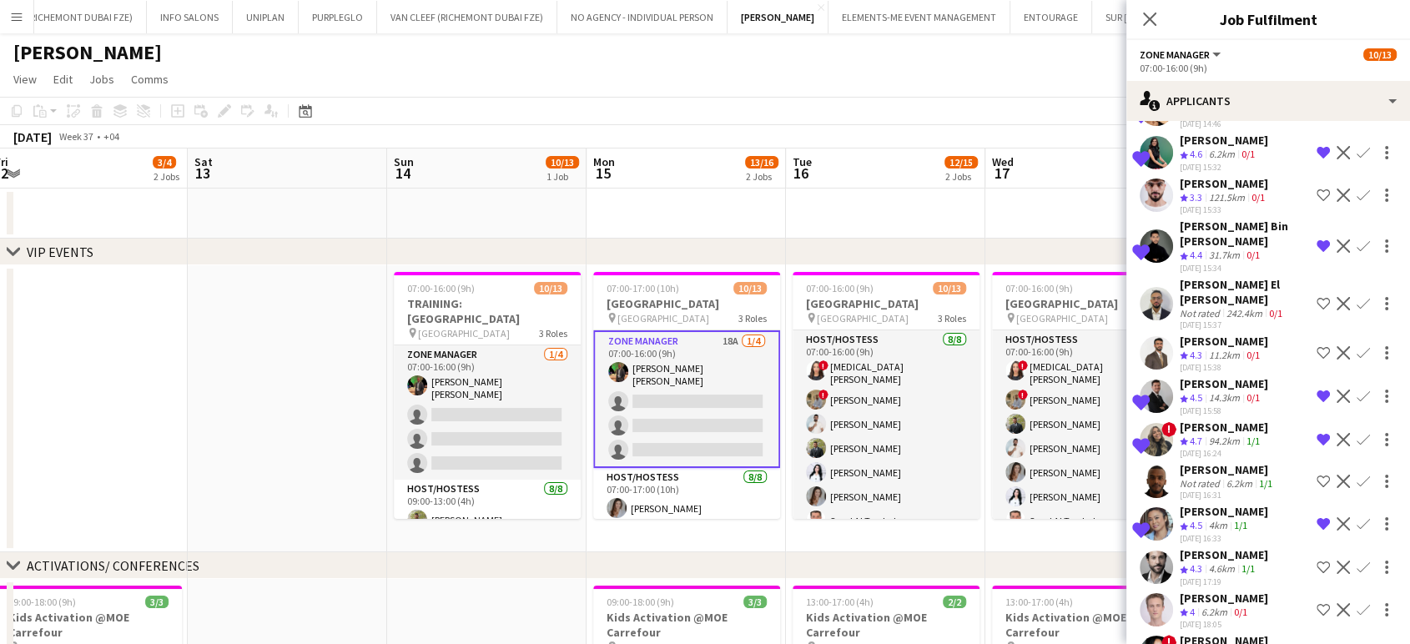
click at [1317, 643] on app-icon "Shortlist crew" at bounding box center [1323, 652] width 13 height 13
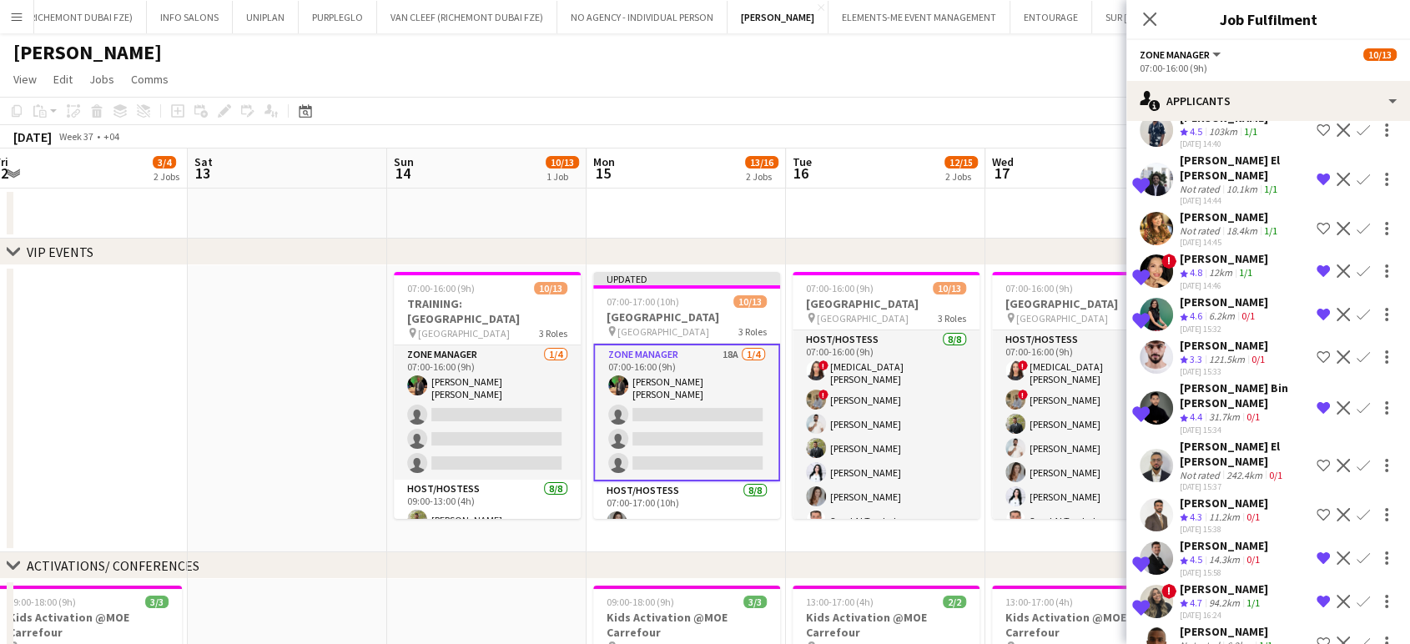
scroll to position [111, 0]
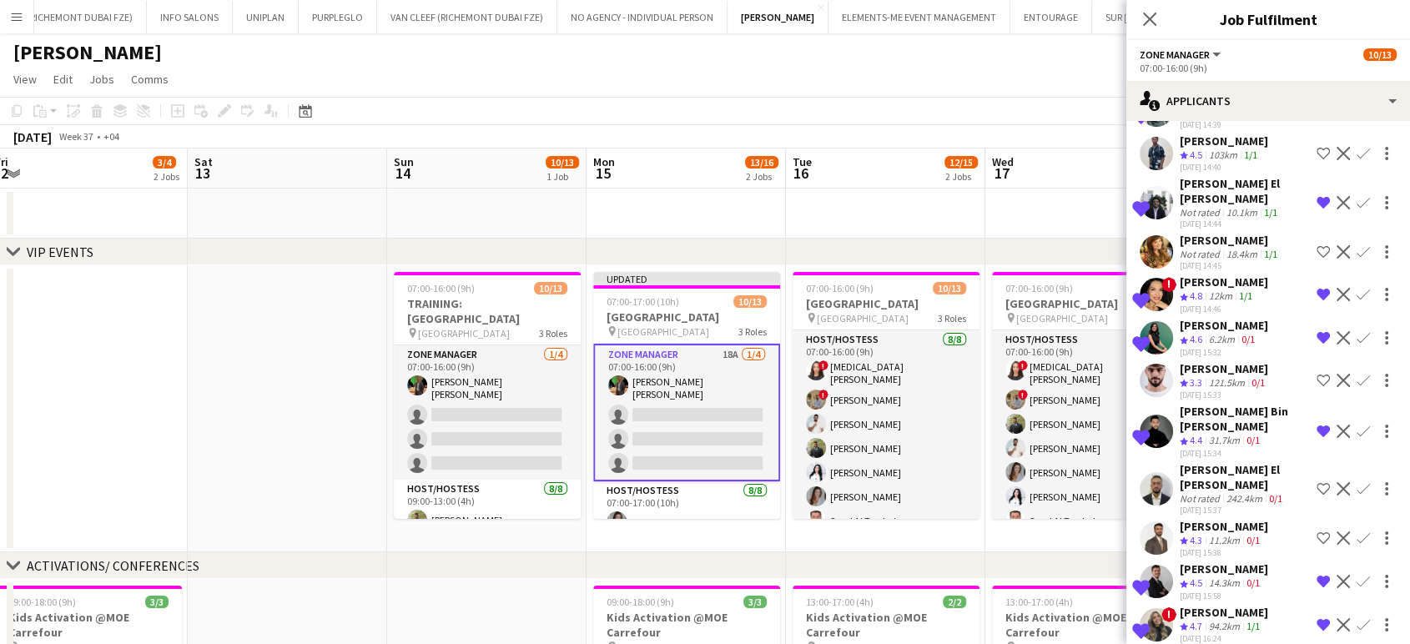
click at [1317, 288] on app-icon "Remove crew from shortlist" at bounding box center [1323, 294] width 13 height 13
click at [1317, 331] on app-icon "Remove crew from shortlist" at bounding box center [1323, 337] width 13 height 13
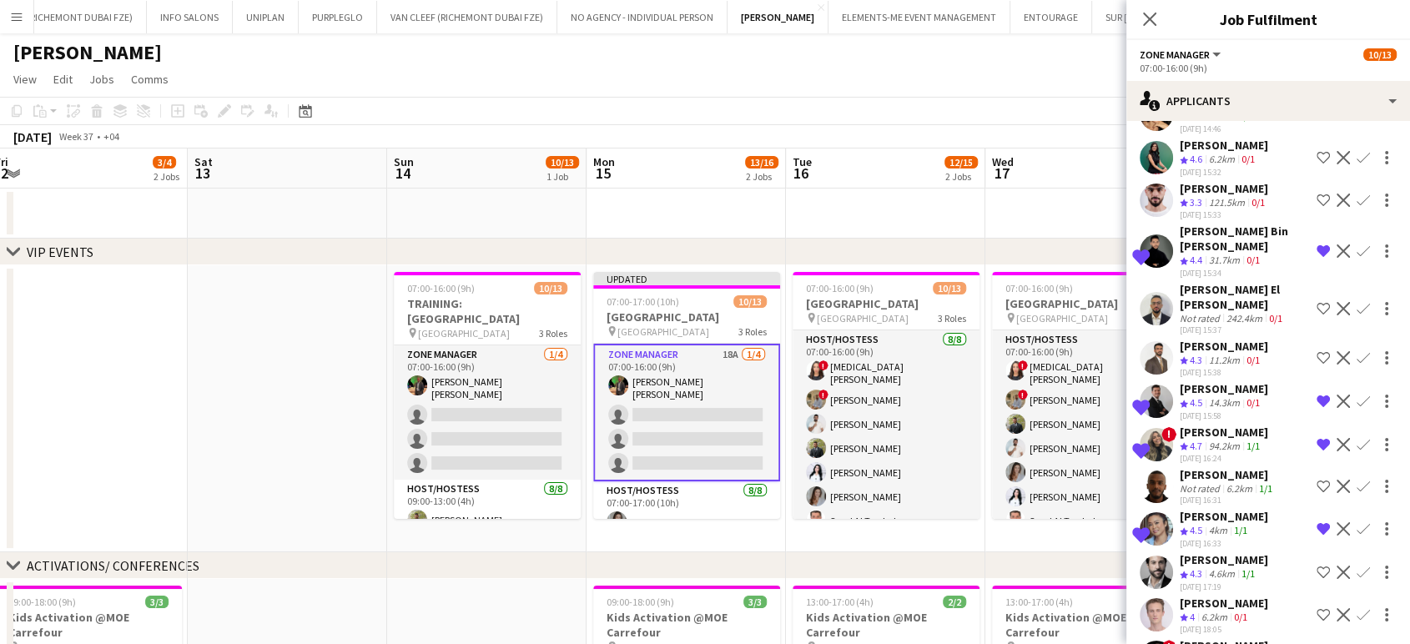
scroll to position [296, 0]
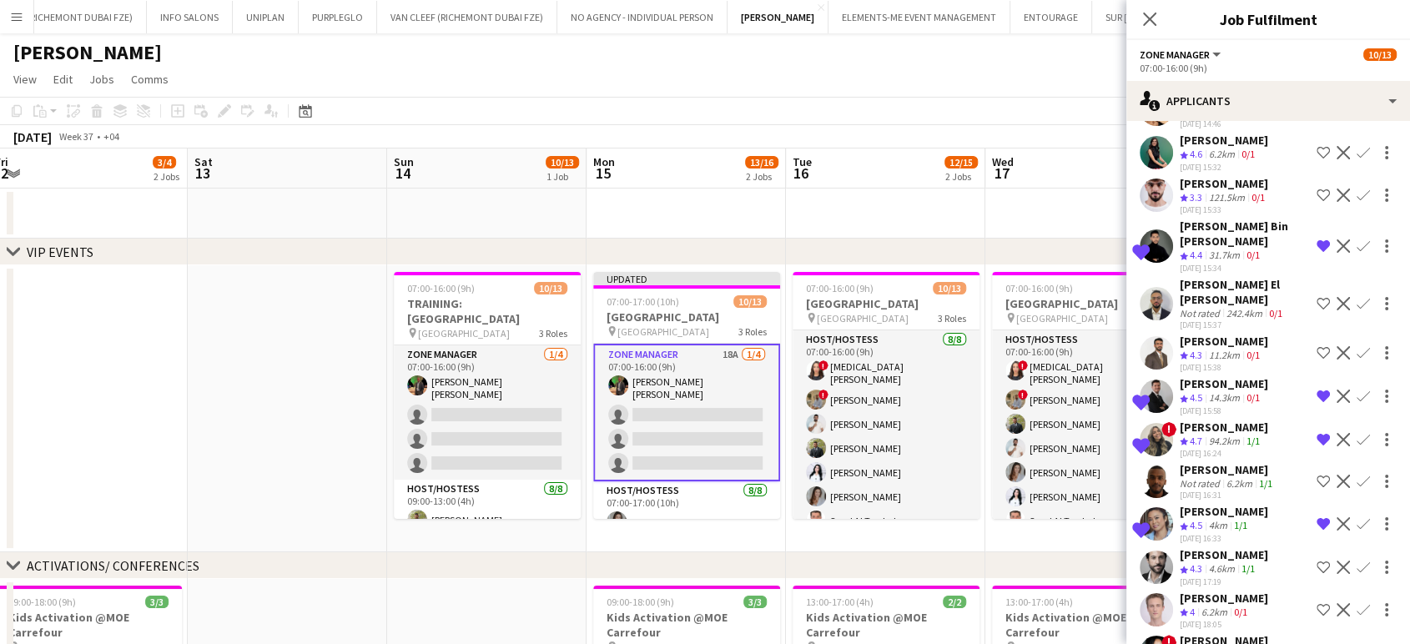
click at [1200, 477] on div "Not rated" at bounding box center [1201, 483] width 43 height 13
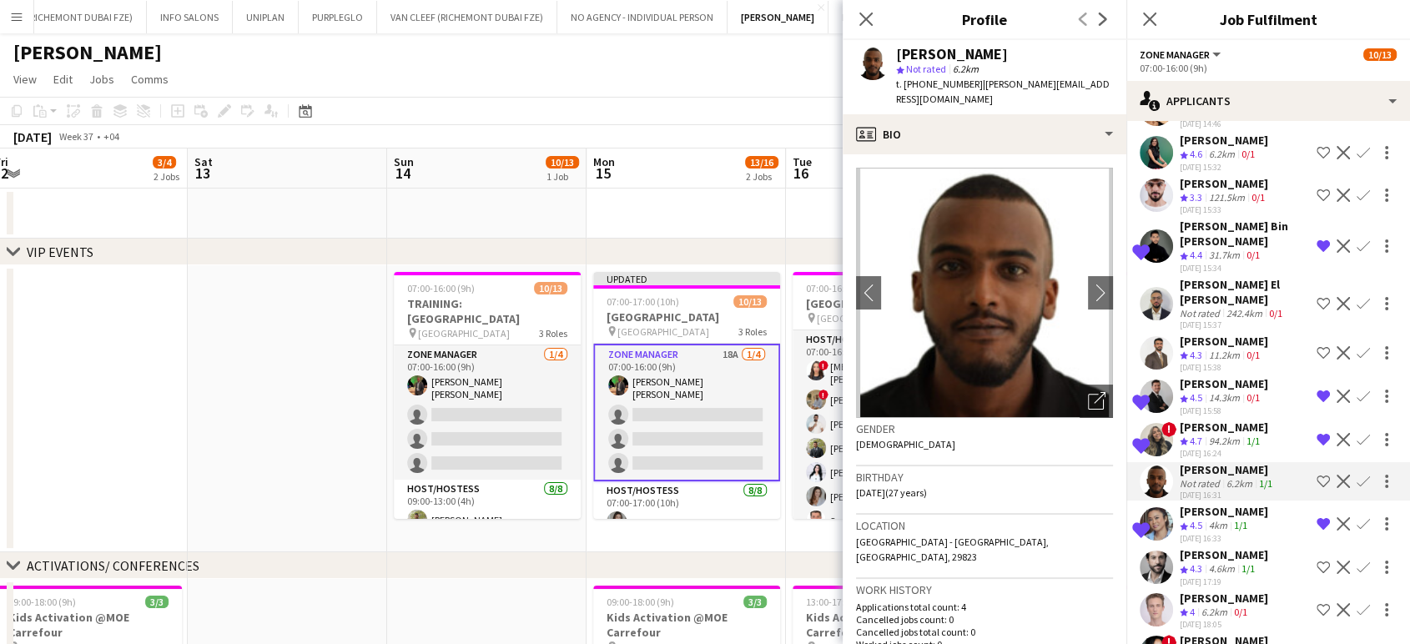
click at [770, 209] on app-date-cell at bounding box center [686, 214] width 199 height 50
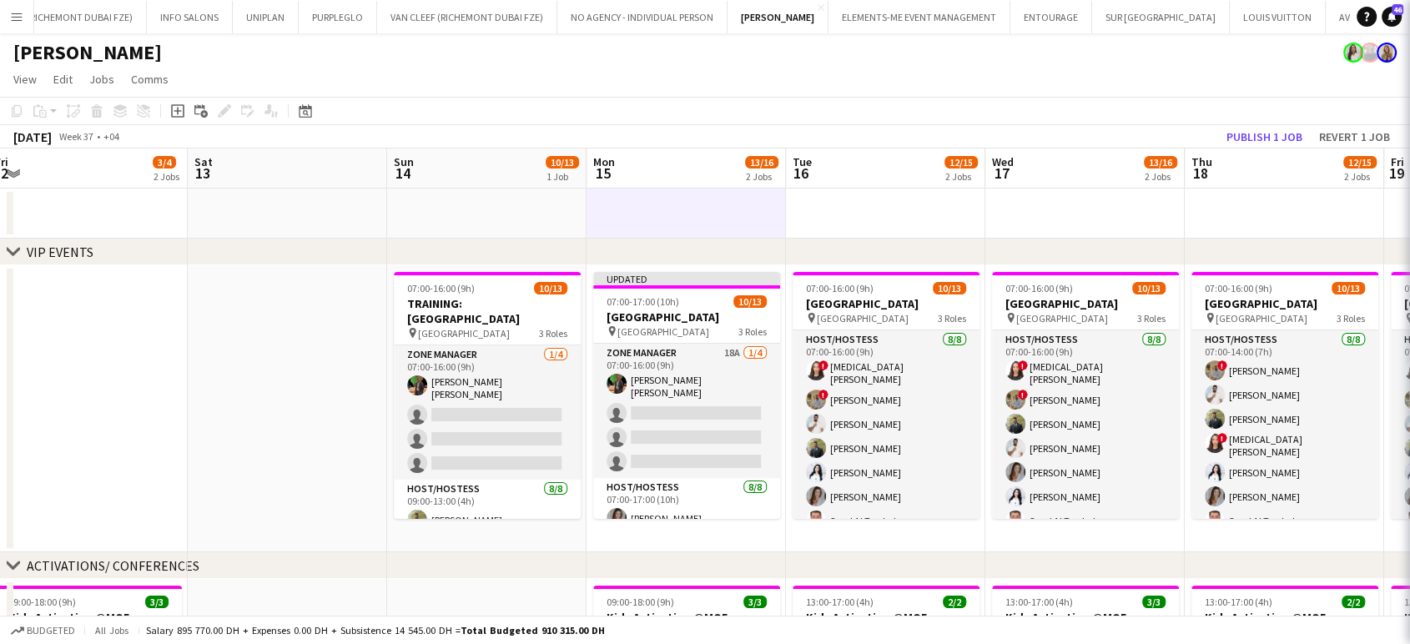
scroll to position [0, 0]
click at [1260, 133] on button "Publish 1 job" at bounding box center [1264, 137] width 89 height 22
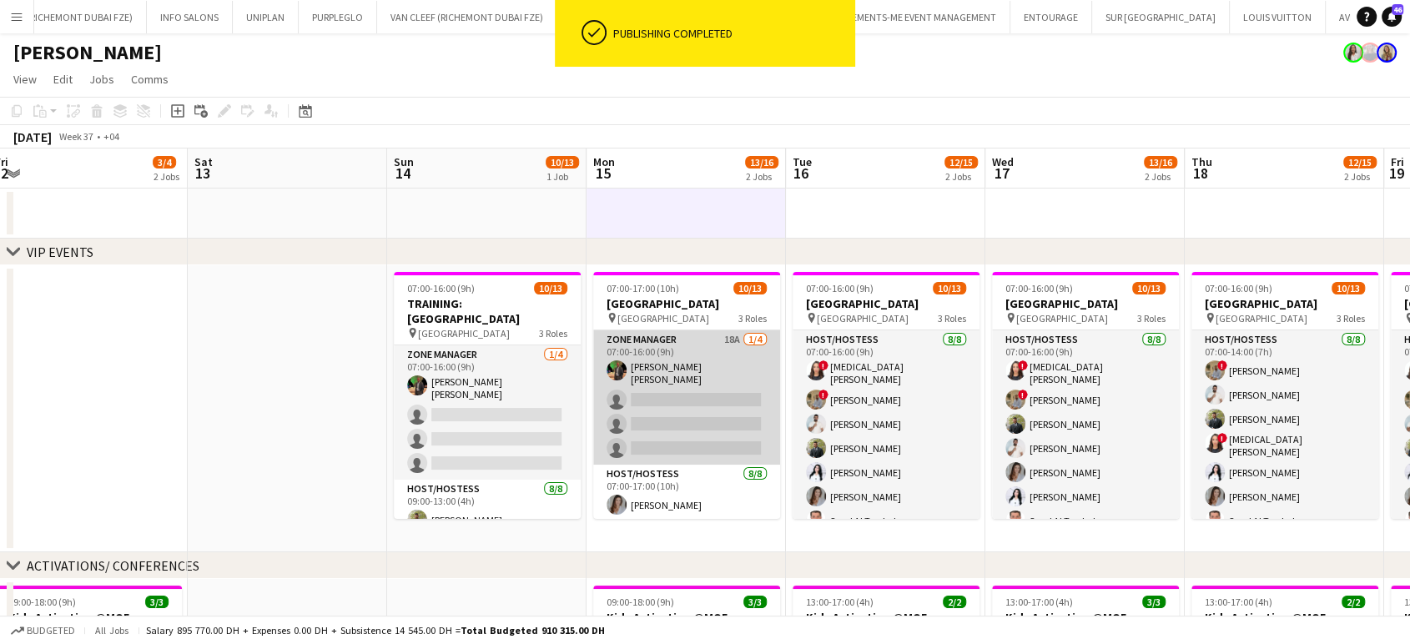
click at [695, 394] on app-card-role "Zone Manager 18A [DATE] 07:00-16:00 (9h) [PERSON_NAME] [PERSON_NAME] single-neu…" at bounding box center [686, 397] width 187 height 134
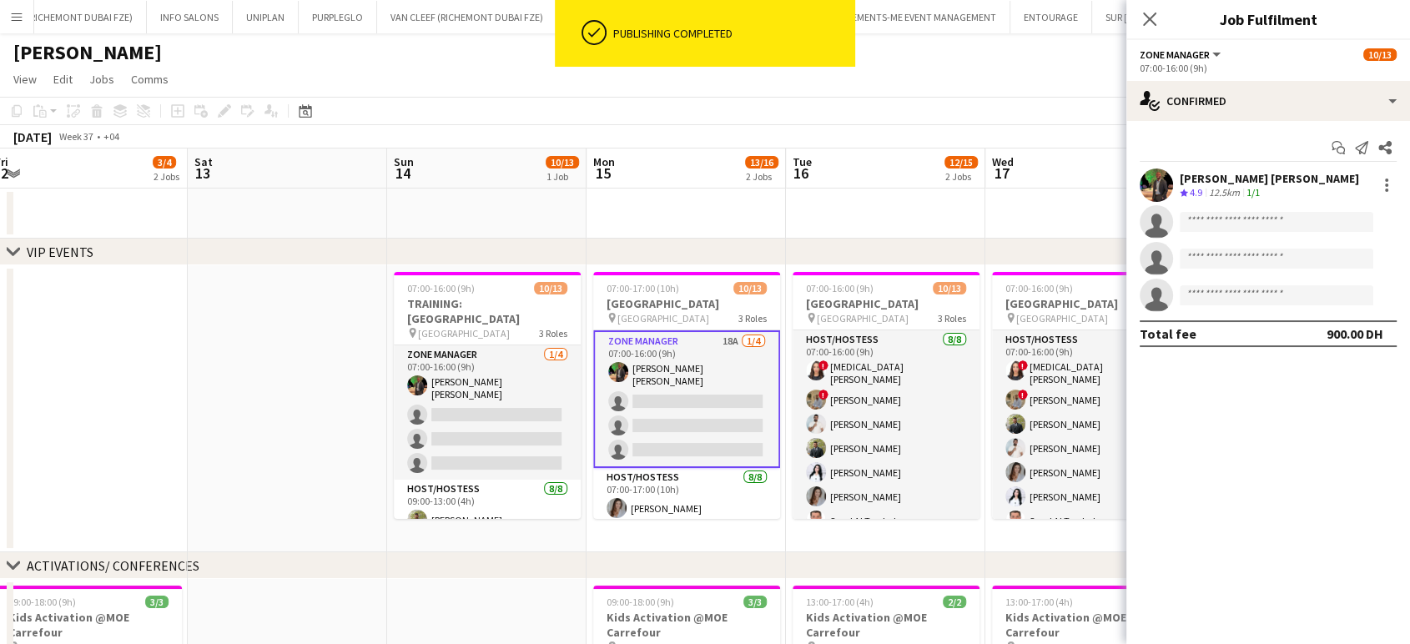
click at [1366, 79] on app-options-switcher "Zone Manager All roles Zone Manager [DATE] 07:00-16:00 (9h)" at bounding box center [1269, 60] width 284 height 41
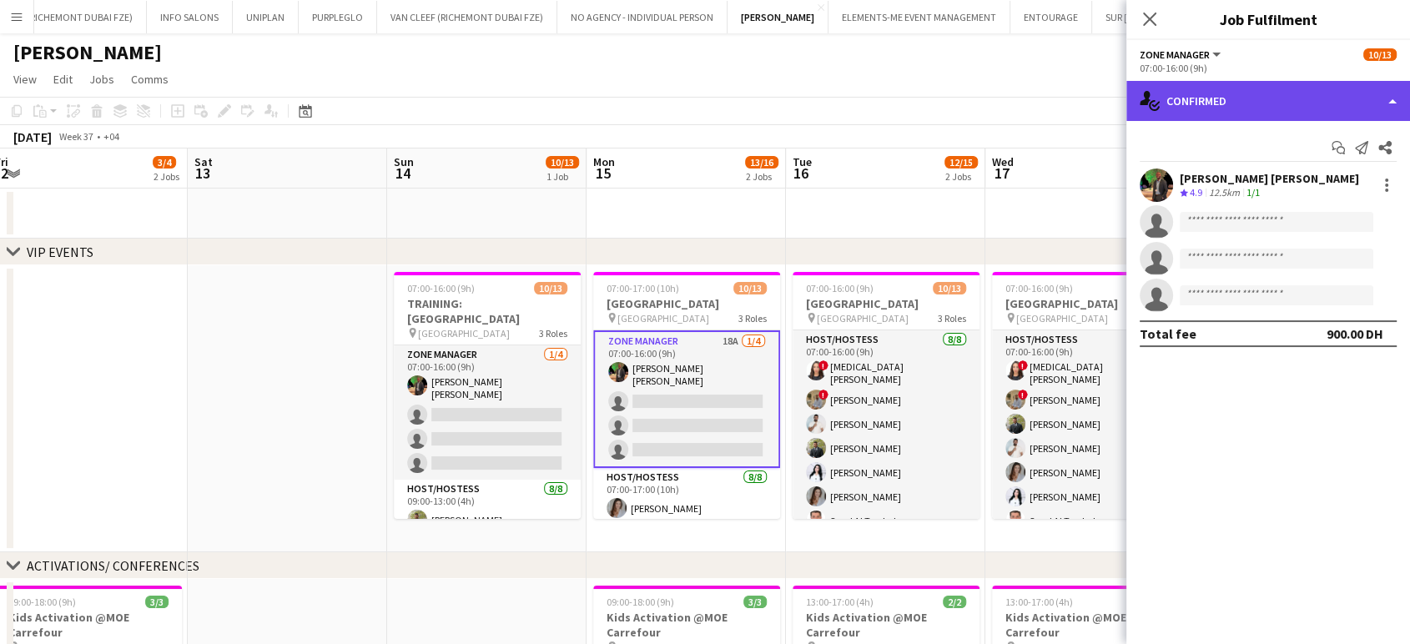
click at [1370, 108] on div "single-neutral-actions-check-2 Confirmed" at bounding box center [1269, 101] width 284 height 40
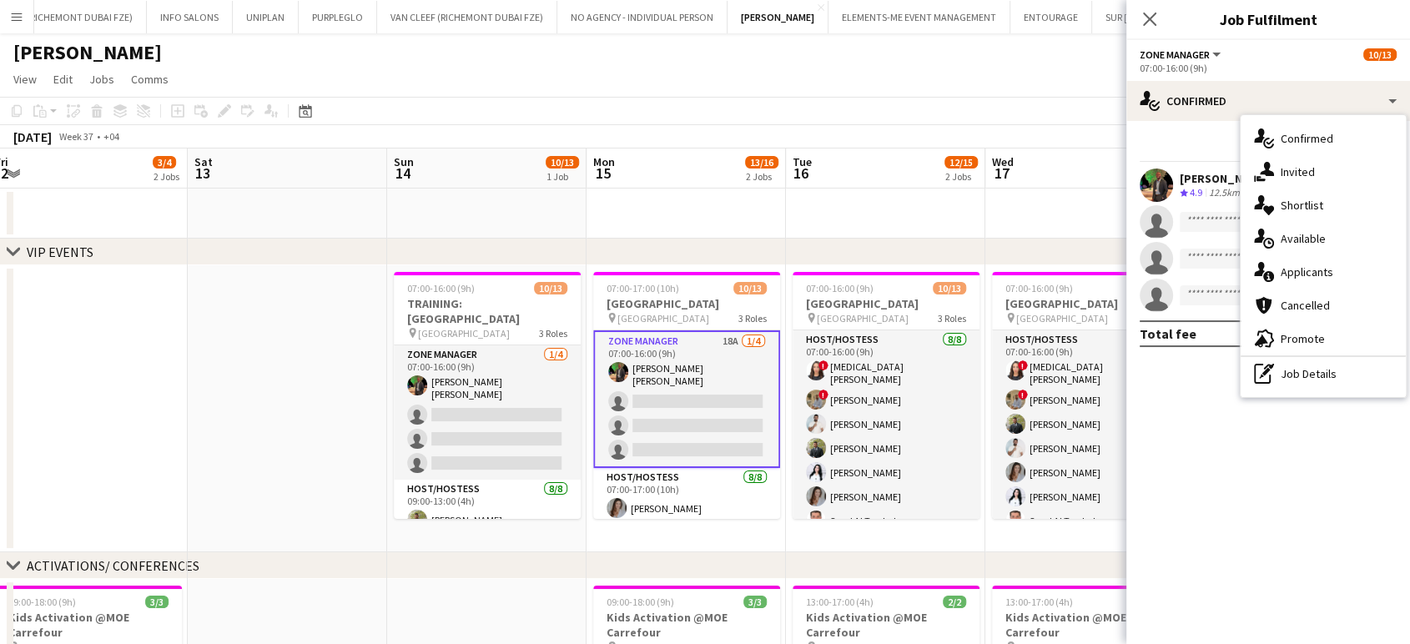
click at [1288, 204] on span "Shortlist" at bounding box center [1302, 205] width 43 height 15
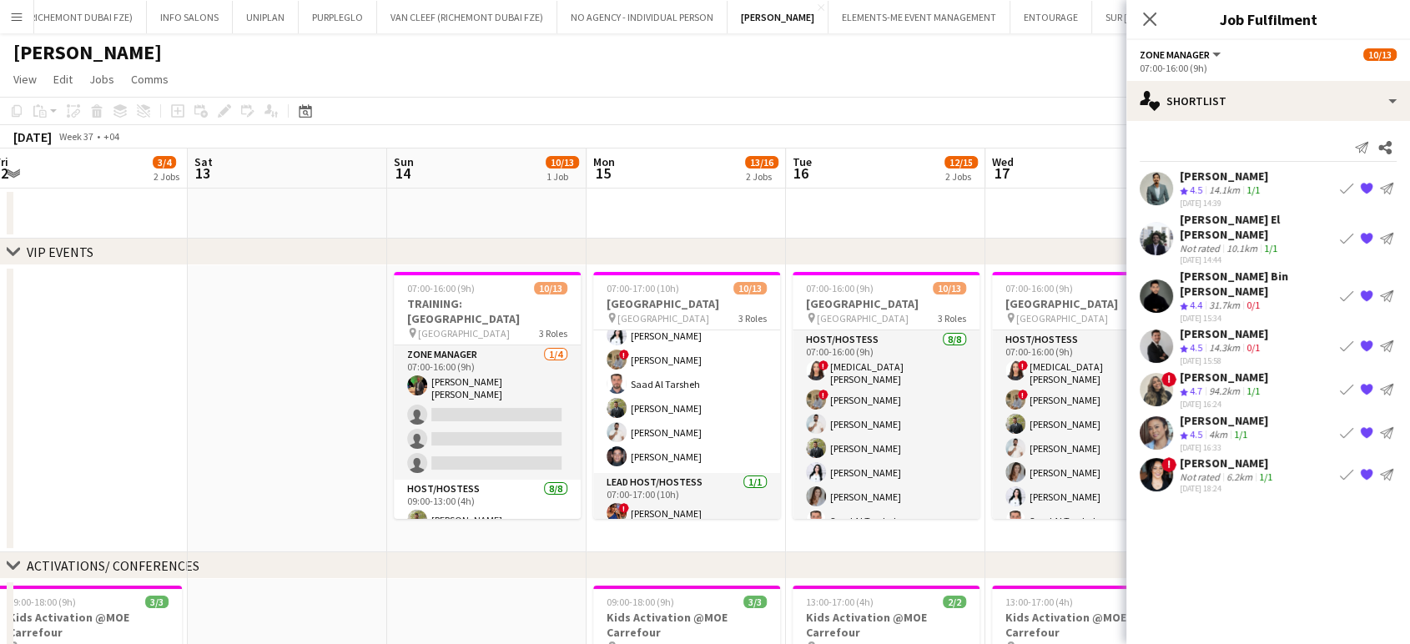
scroll to position [0, 810]
click at [953, 182] on div "2 Jobs" at bounding box center [961, 176] width 32 height 13
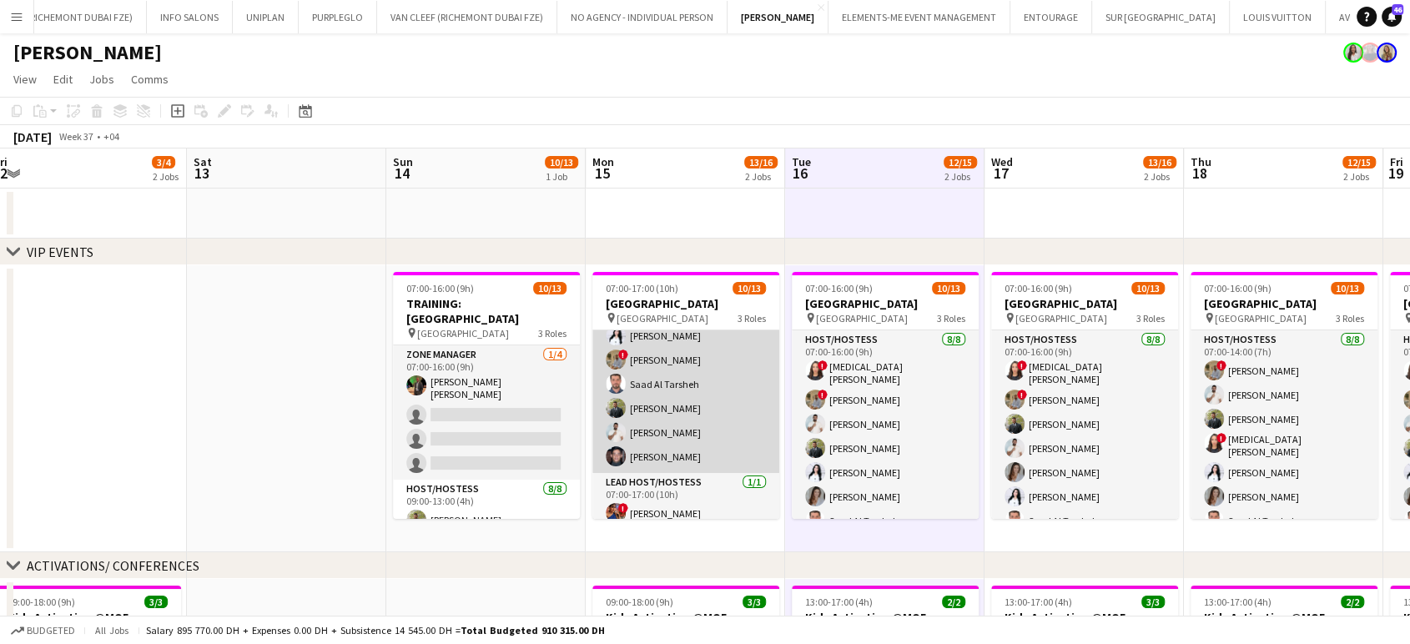
scroll to position [0, 0]
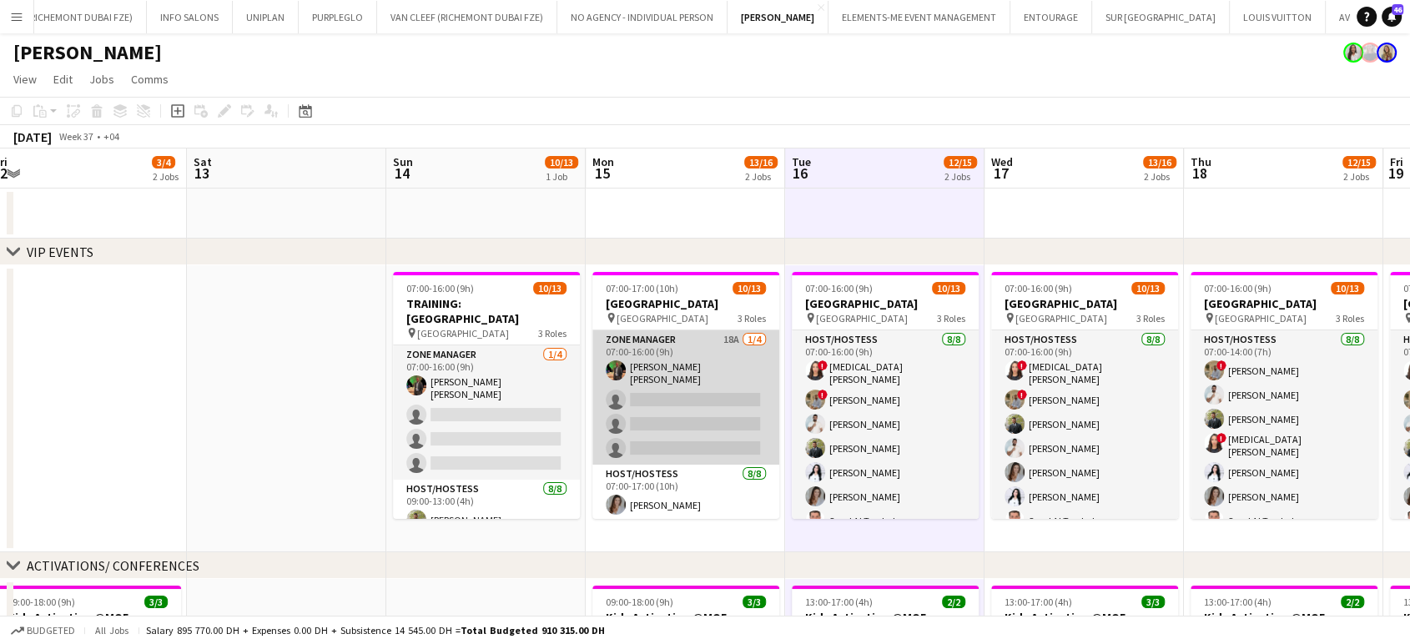
drag, startPoint x: 672, startPoint y: 352, endPoint x: 693, endPoint y: 357, distance: 21.5
click at [671, 352] on app-card-role "Zone Manager 18A [DATE] 07:00-16:00 (9h) [PERSON_NAME] [PERSON_NAME] single-neu…" at bounding box center [686, 397] width 187 height 134
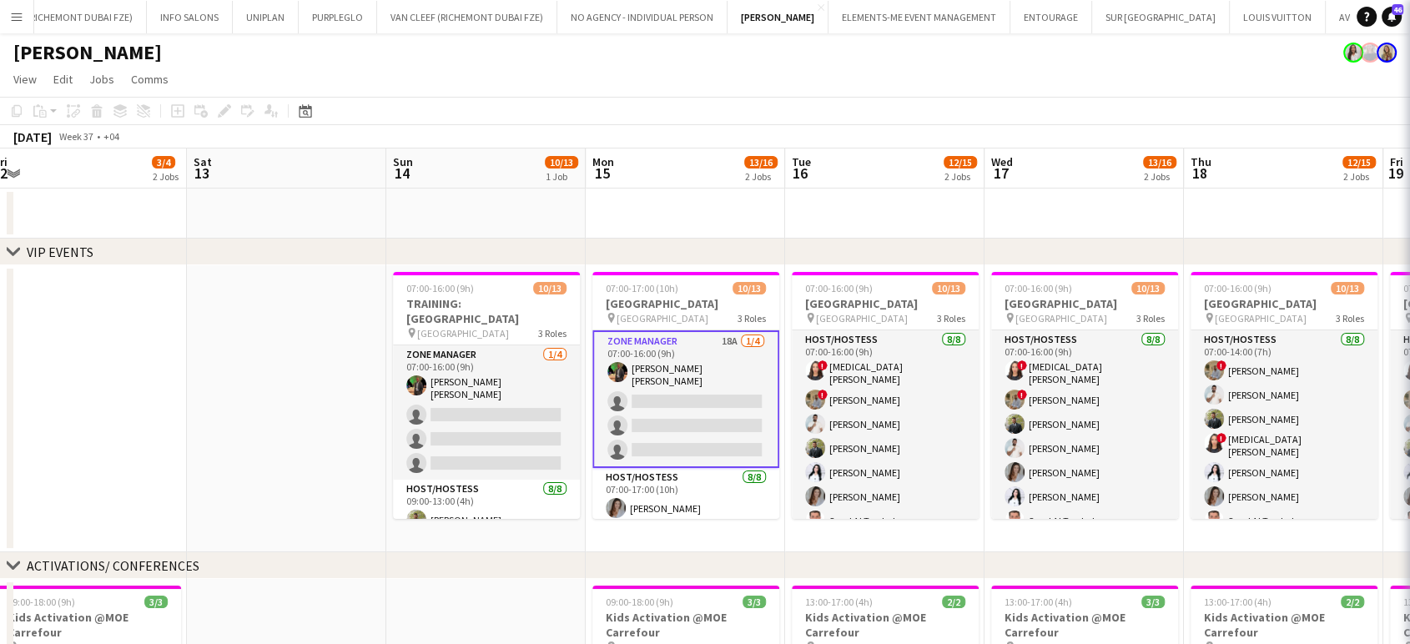
scroll to position [0, 811]
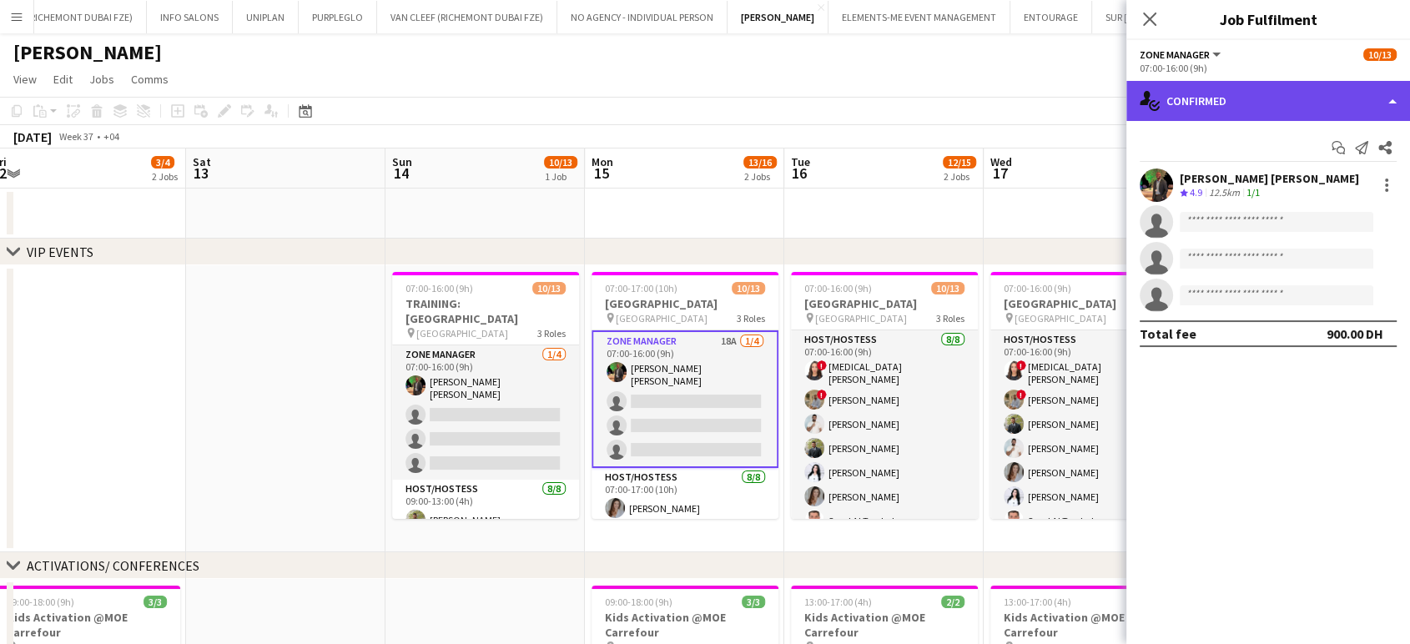
click at [1382, 97] on div "single-neutral-actions-check-2 Confirmed" at bounding box center [1269, 101] width 284 height 40
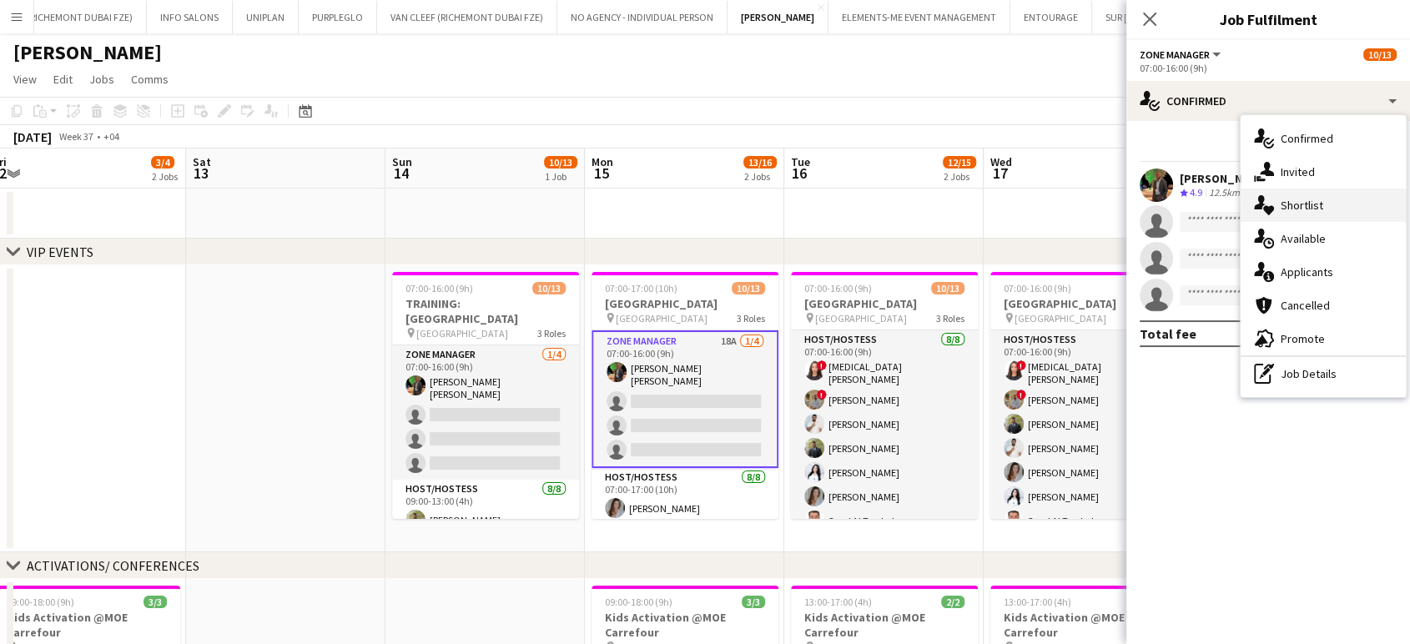
click at [1309, 198] on span "Shortlist" at bounding box center [1302, 205] width 43 height 15
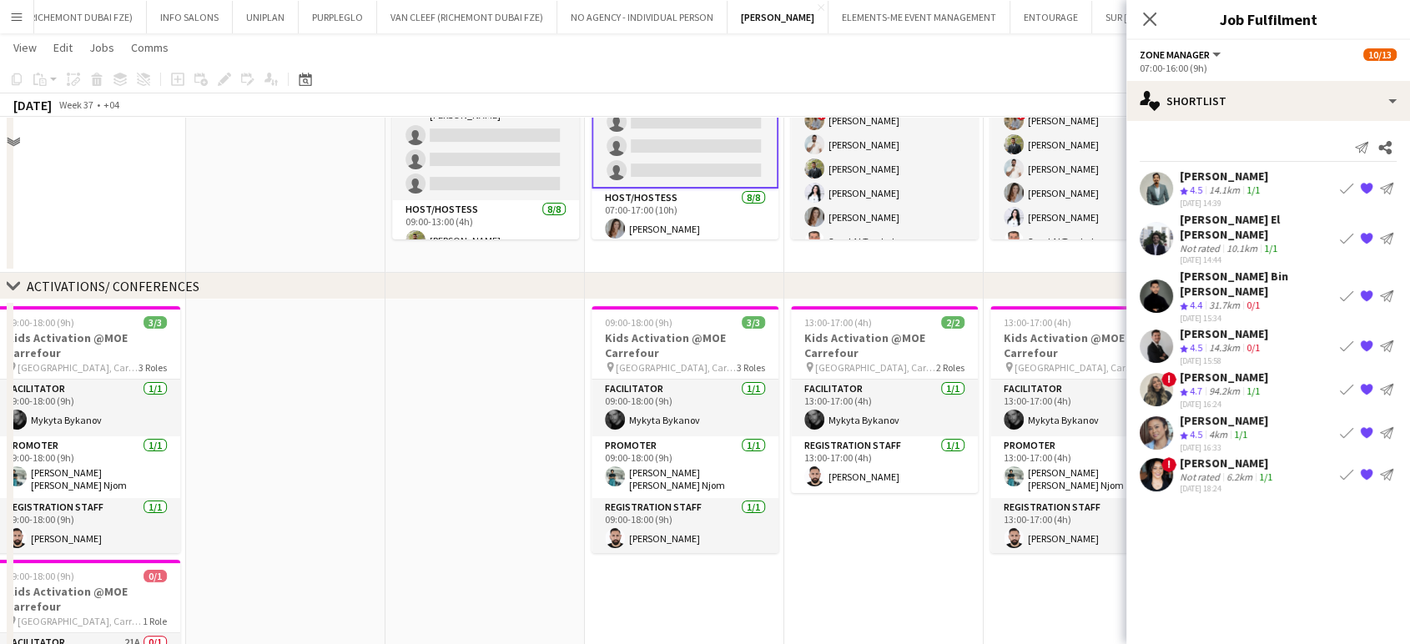
scroll to position [0, 0]
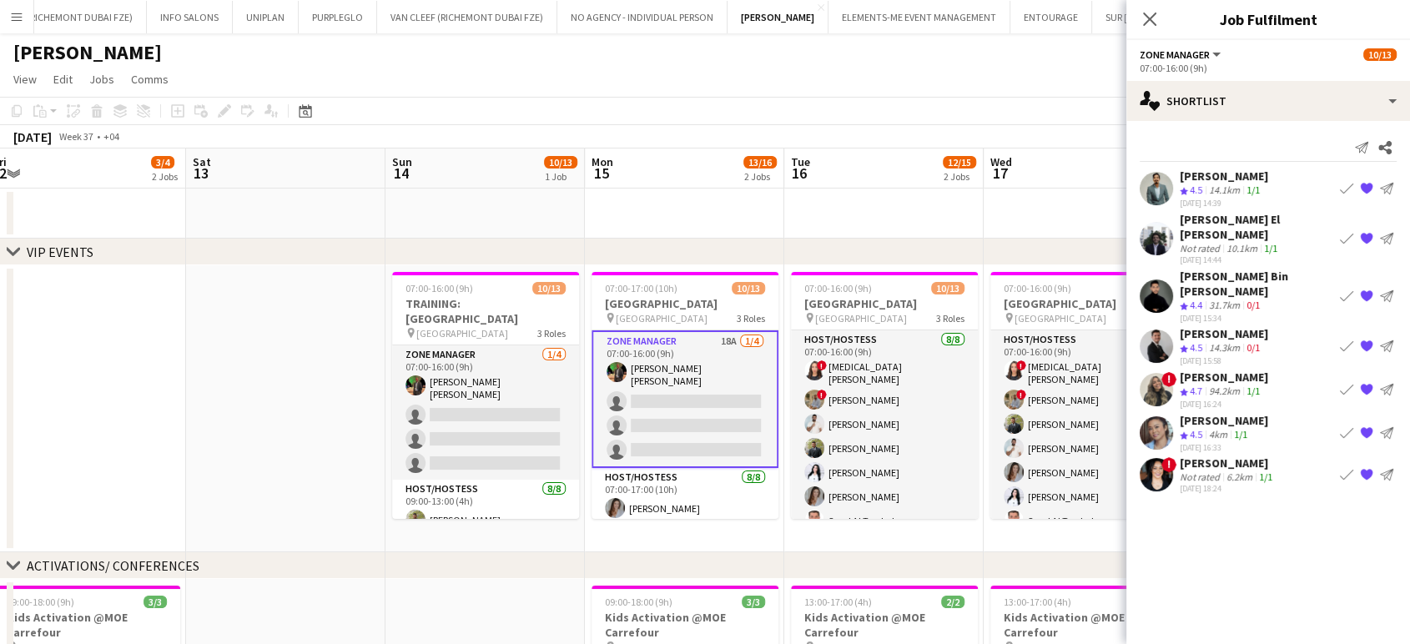
click at [361, 340] on app-date-cell at bounding box center [285, 408] width 199 height 287
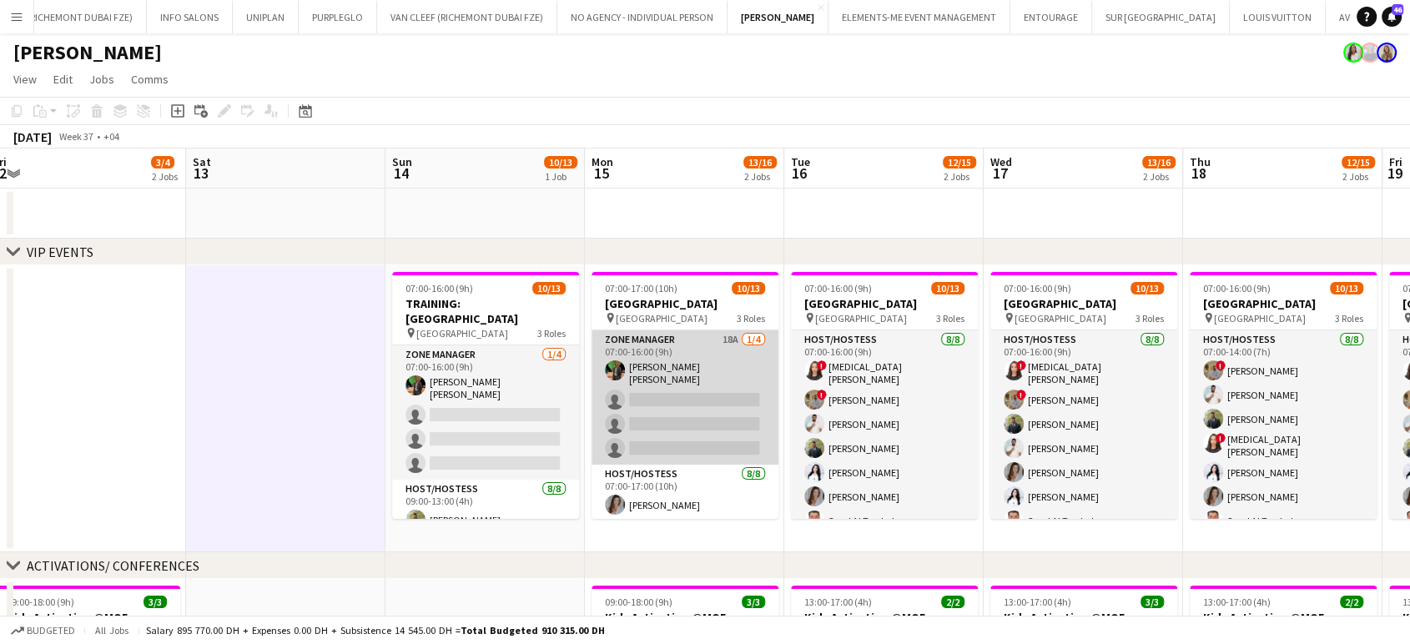
click at [721, 368] on app-card-role "Zone Manager 18A [DATE] 07:00-16:00 (9h) [PERSON_NAME] [PERSON_NAME] single-neu…" at bounding box center [685, 397] width 187 height 134
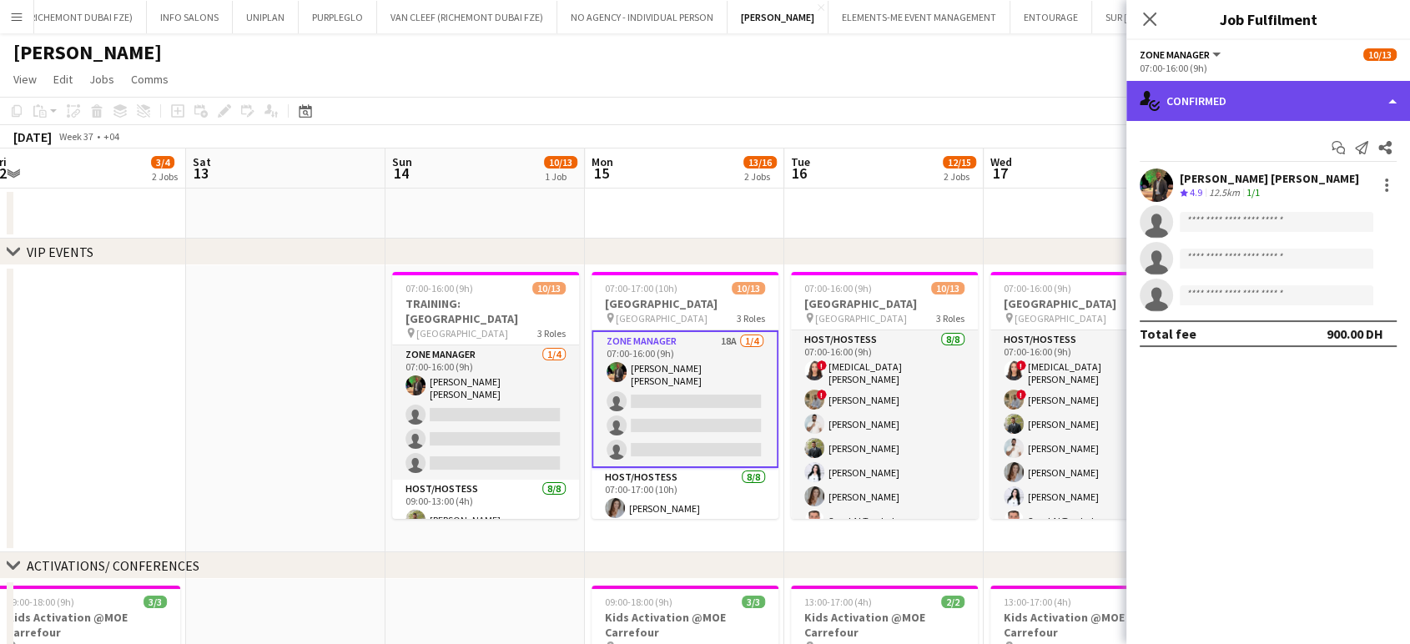
click at [1385, 93] on div "single-neutral-actions-check-2 Confirmed" at bounding box center [1269, 101] width 284 height 40
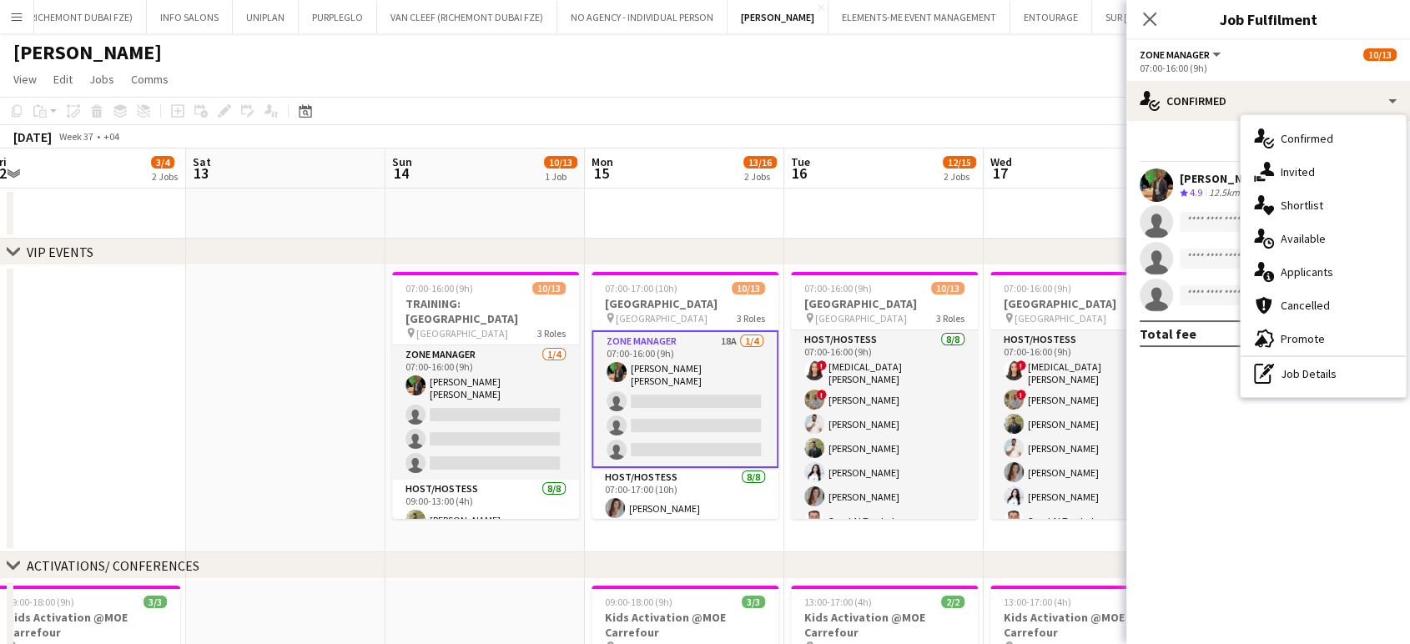
click at [1303, 205] on span "Shortlist" at bounding box center [1302, 205] width 43 height 15
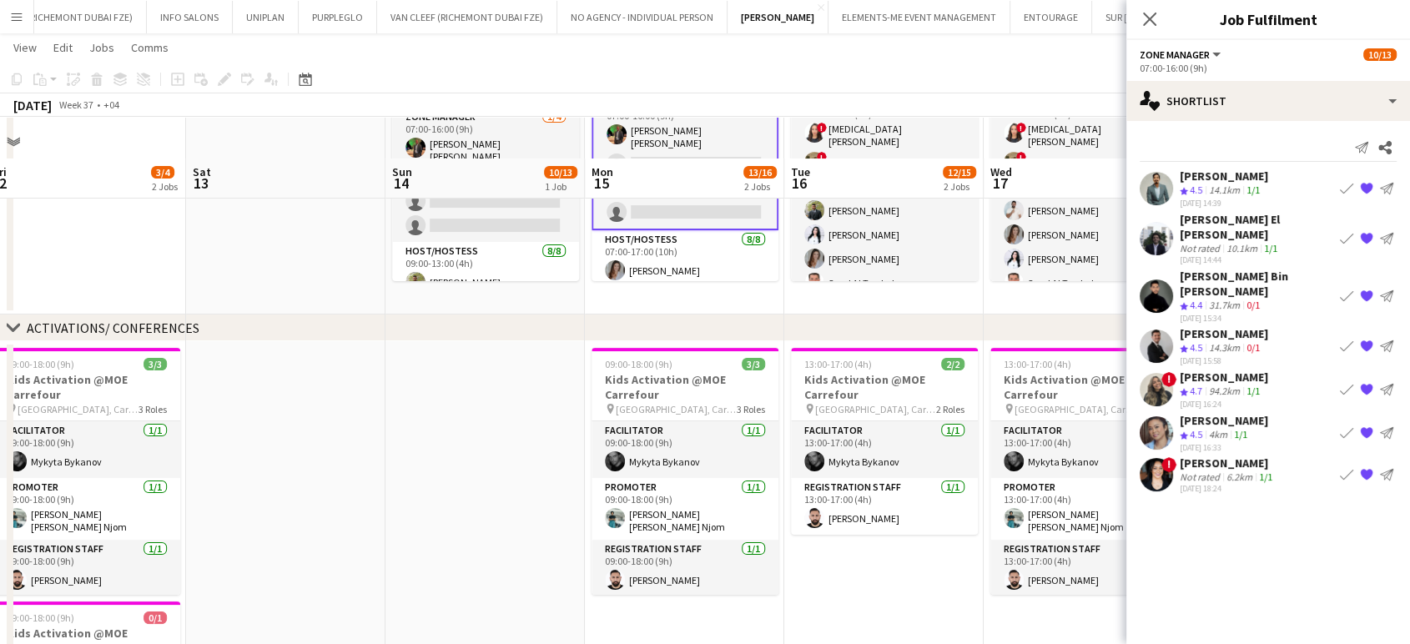
scroll to position [278, 0]
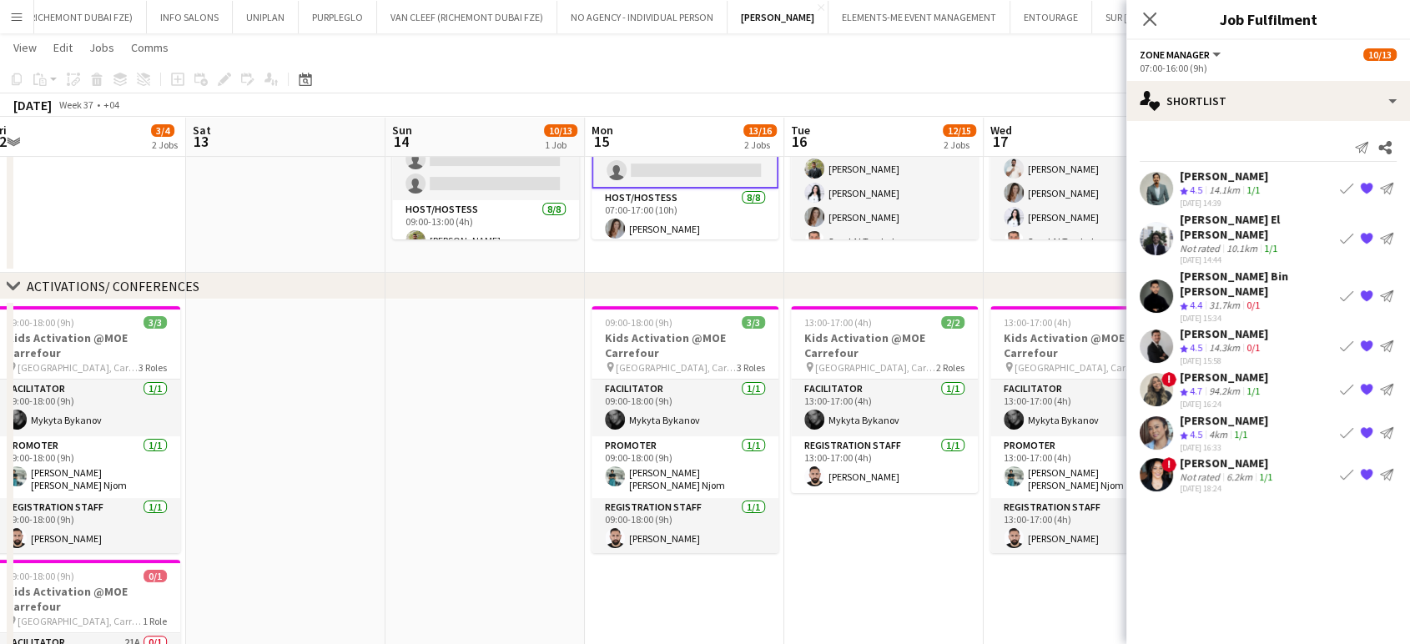
click at [1208, 456] on div "[PERSON_NAME]" at bounding box center [1228, 463] width 96 height 15
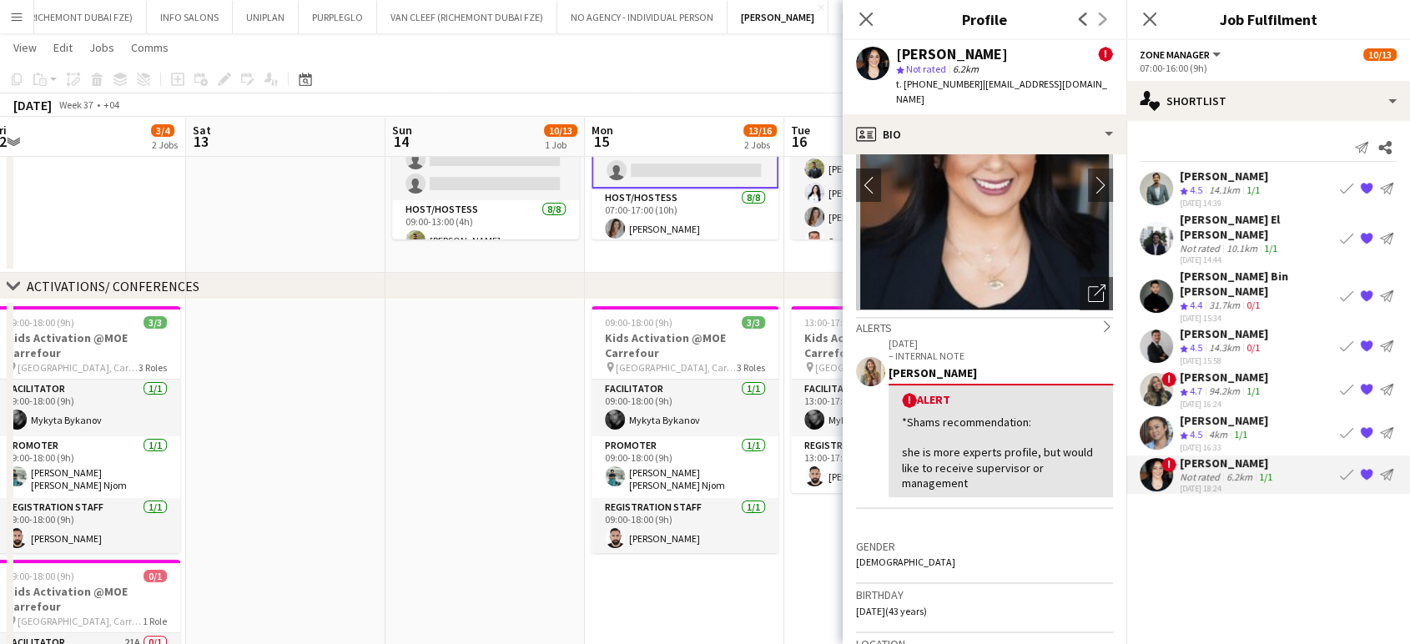
scroll to position [185, 0]
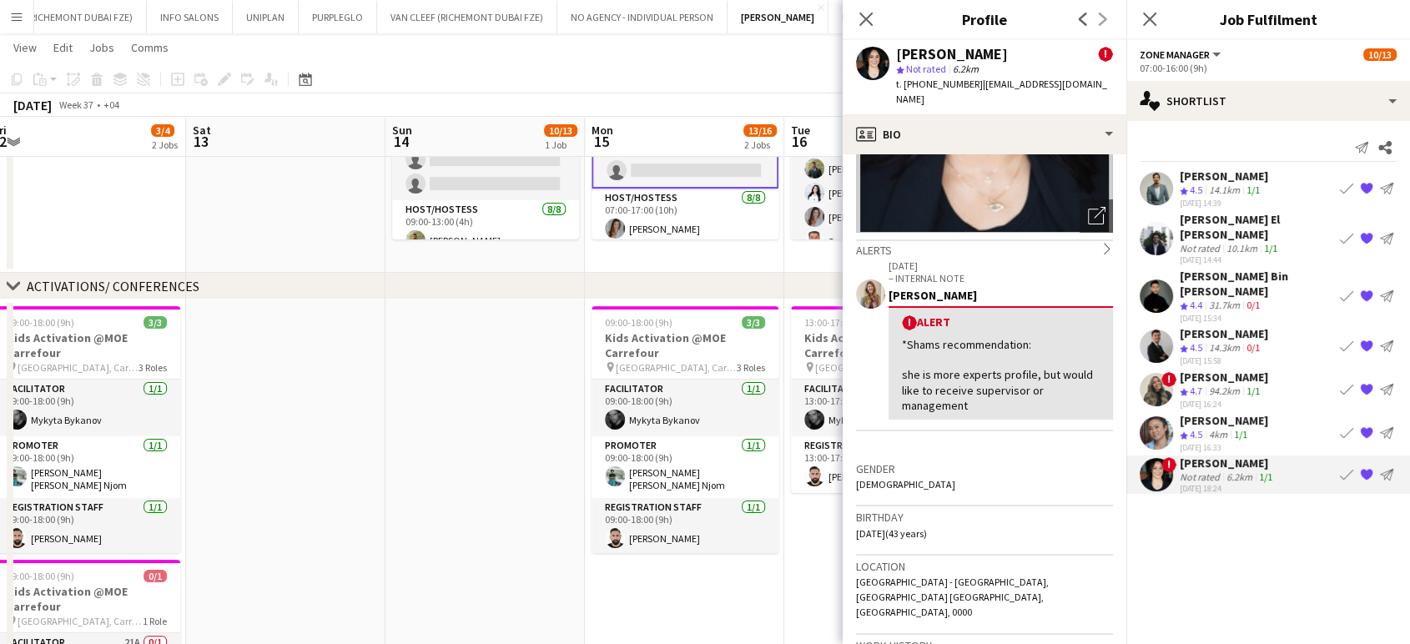
drag, startPoint x: 534, startPoint y: 372, endPoint x: 574, endPoint y: 361, distance: 41.7
click at [533, 372] on app-date-cell at bounding box center [485, 511] width 199 height 423
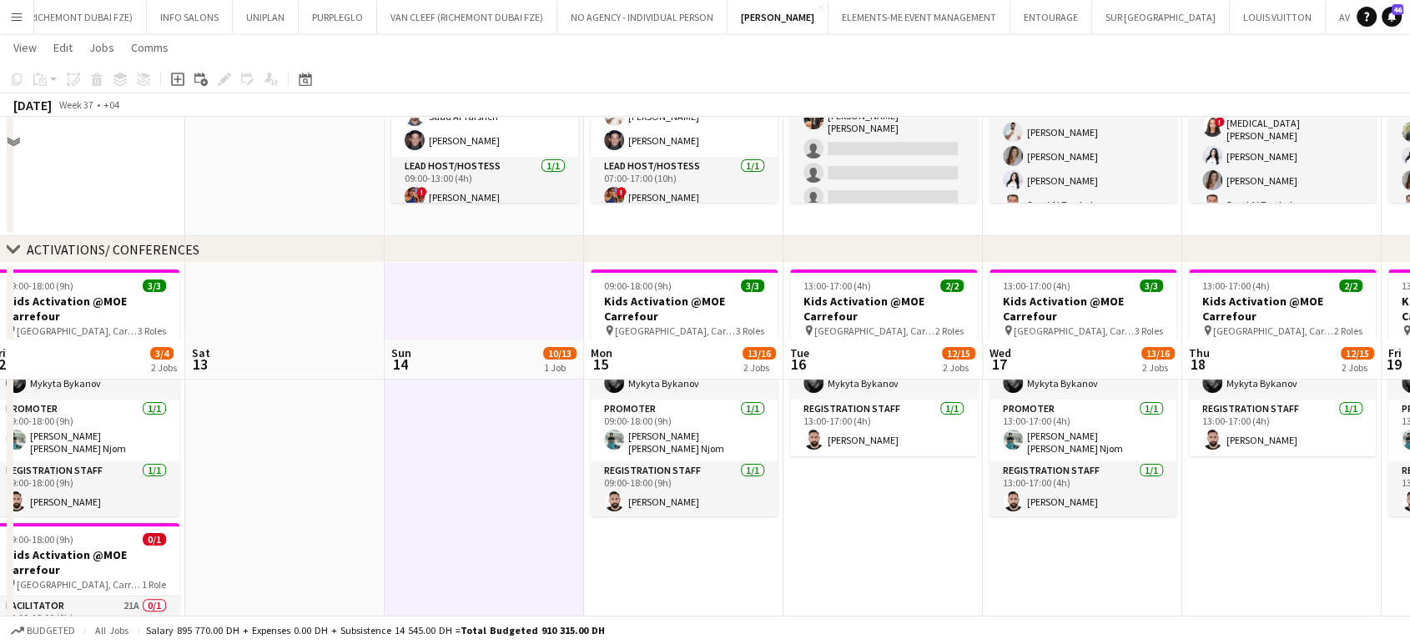
scroll to position [167, 0]
